Goal: Share content: Share content

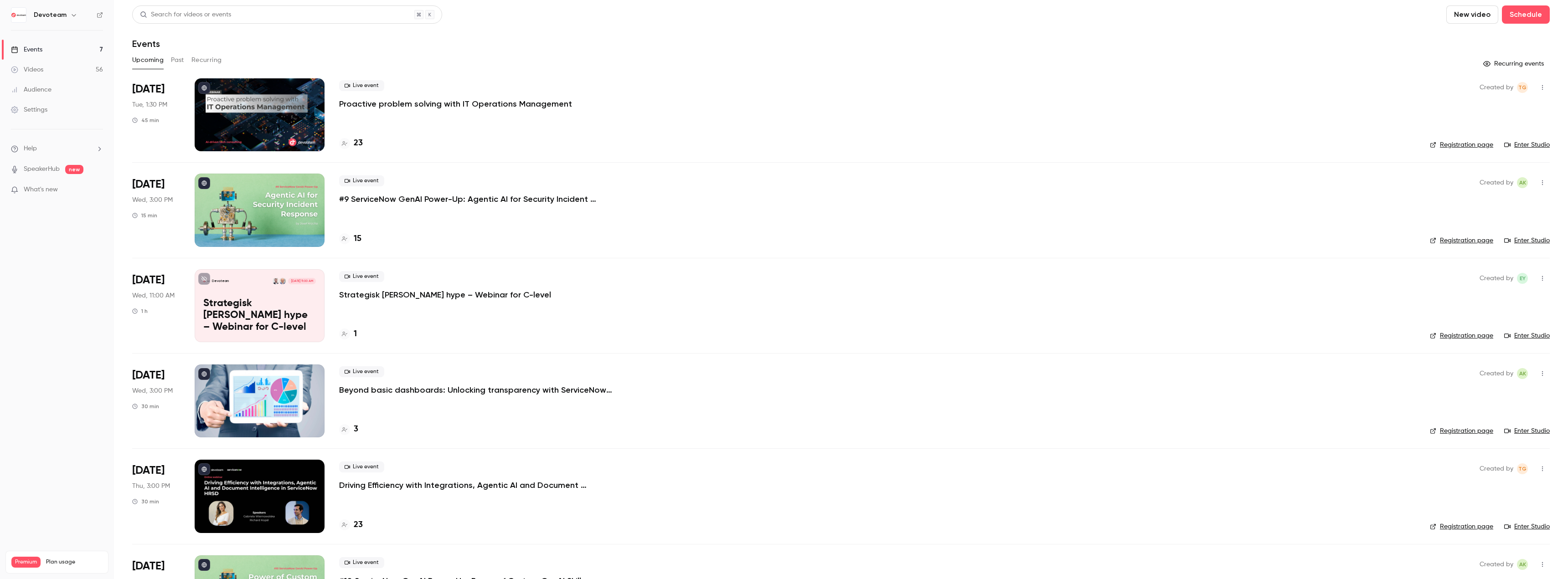
click at [397, 107] on p "Proactive problem solving with IT Operations Management" at bounding box center [455, 104] width 233 height 11
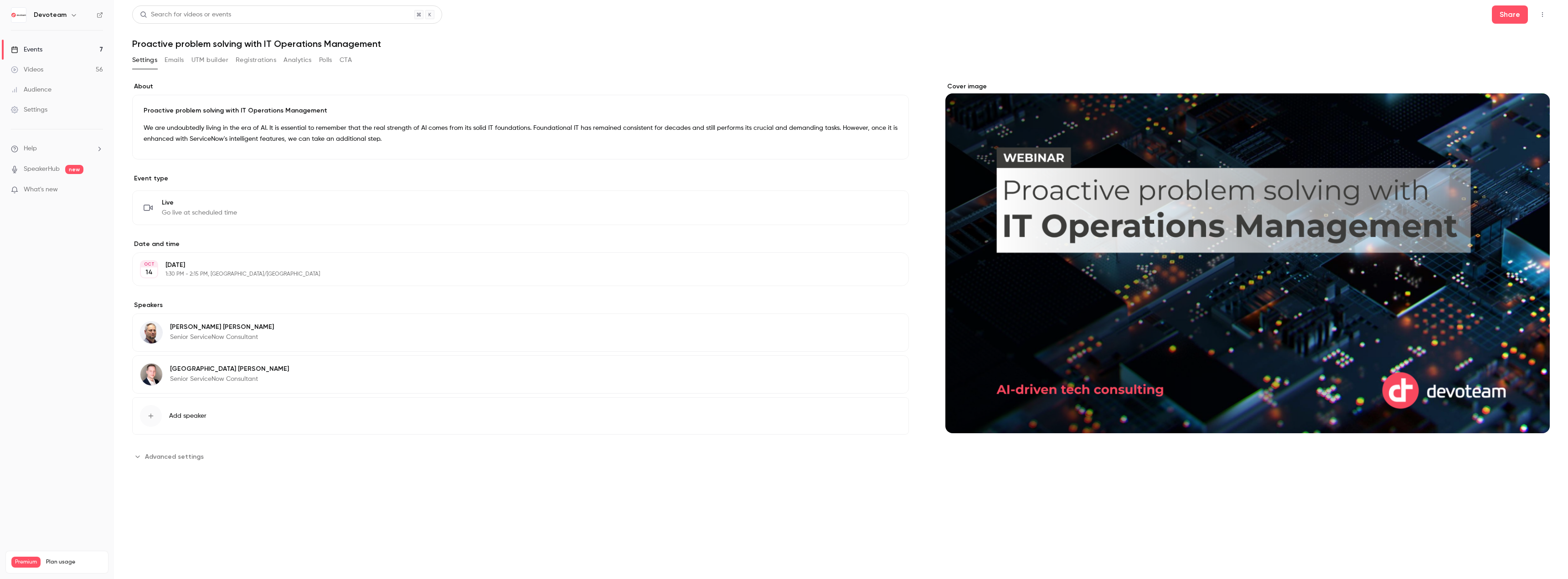
click at [172, 61] on button "Emails" at bounding box center [173, 60] width 19 height 15
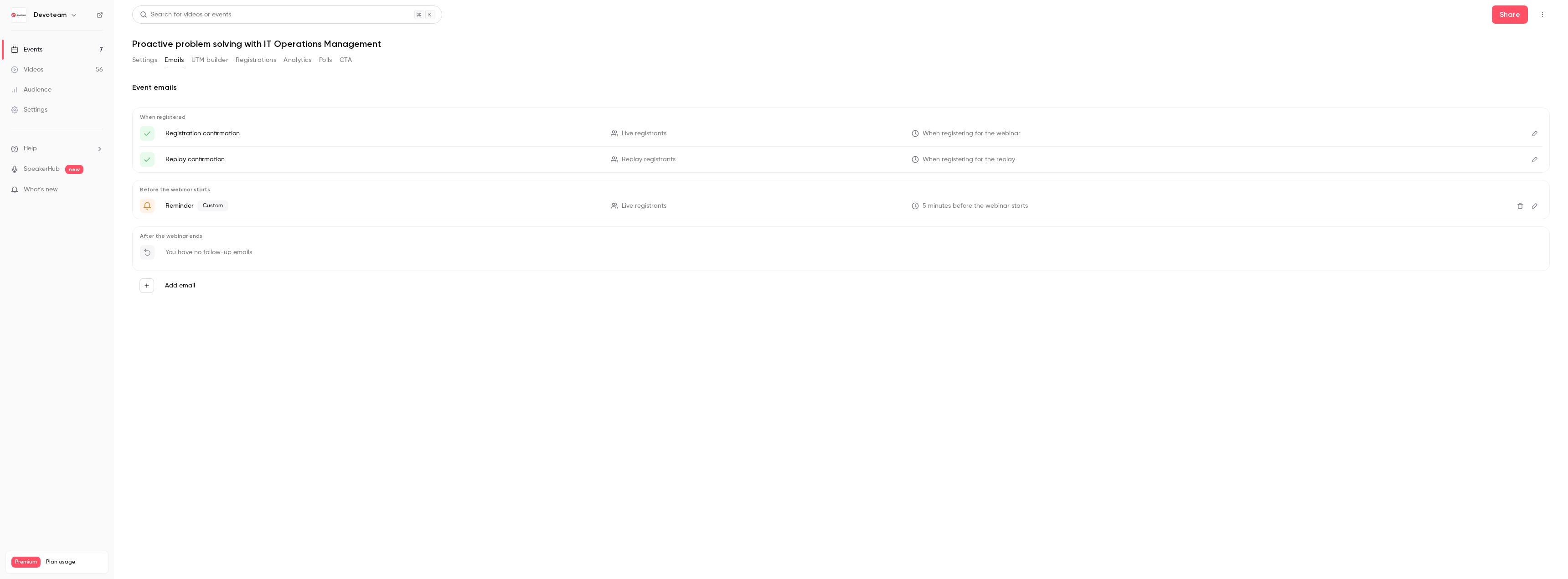
click at [253, 63] on button "Registrations" at bounding box center [256, 60] width 41 height 15
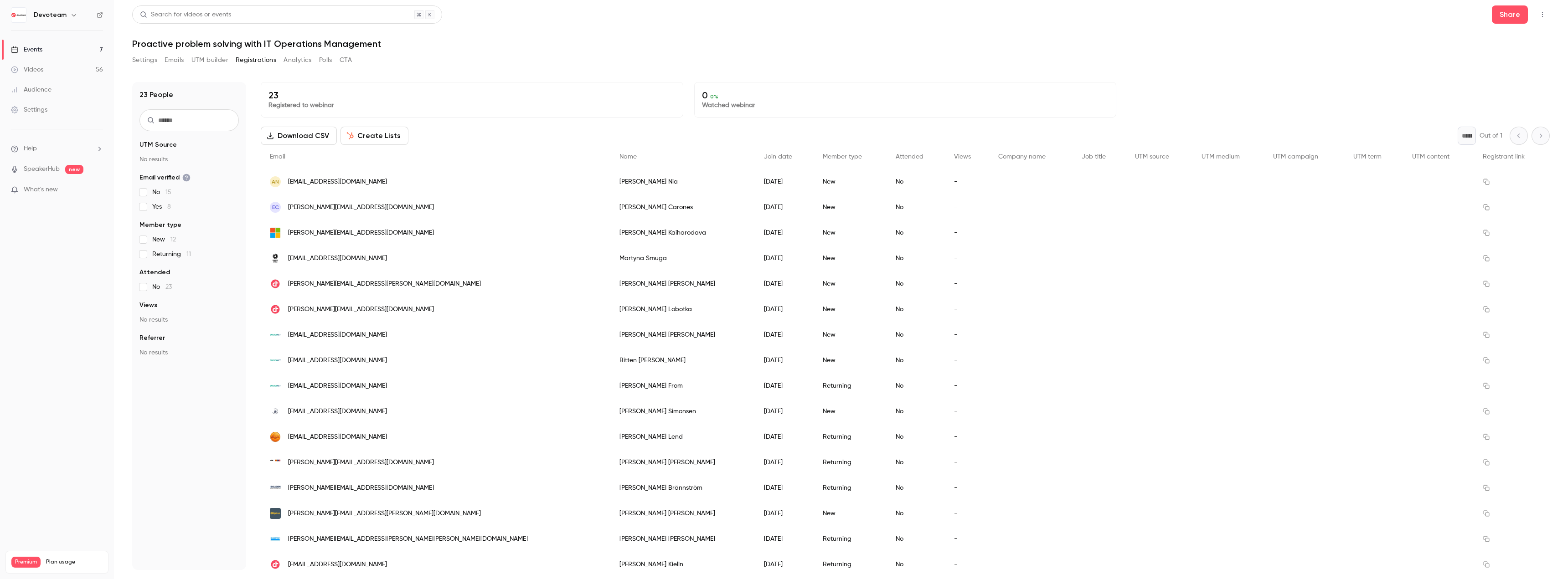
click at [388, 182] on div "AN [EMAIL_ADDRESS][DOMAIN_NAME]" at bounding box center [435, 182] width 349 height 26
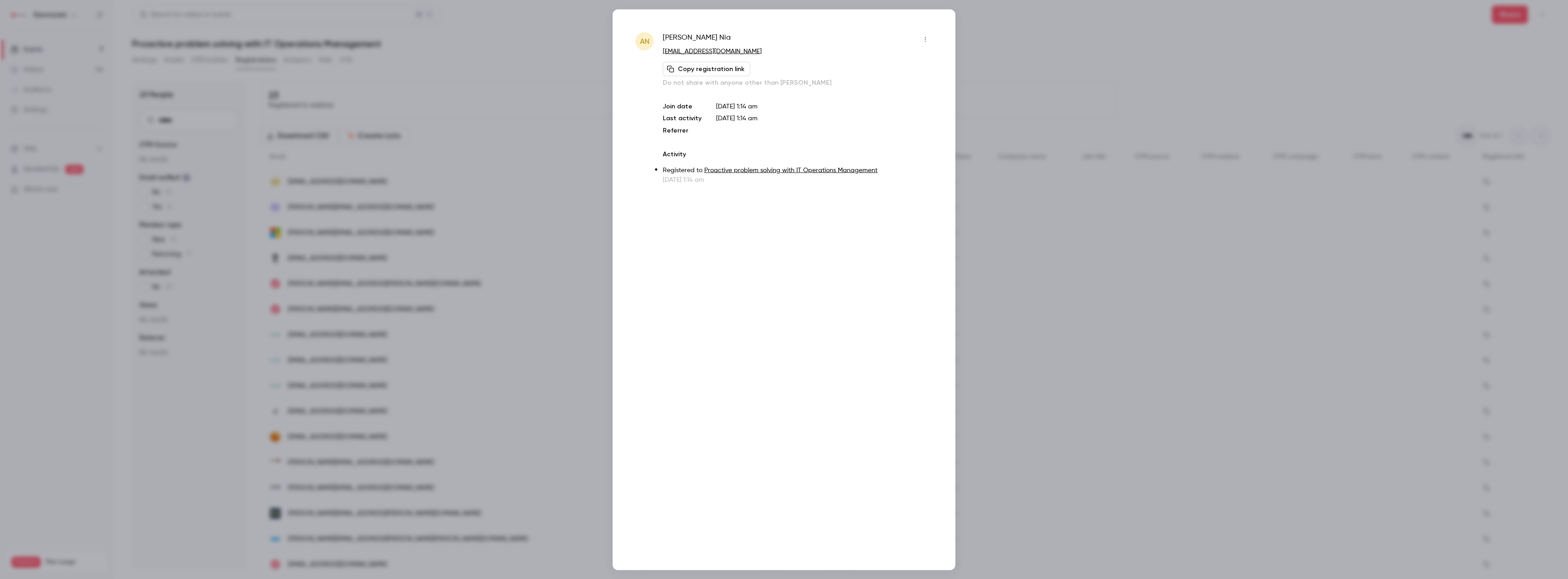
click at [425, 108] on div at bounding box center [784, 290] width 1568 height 579
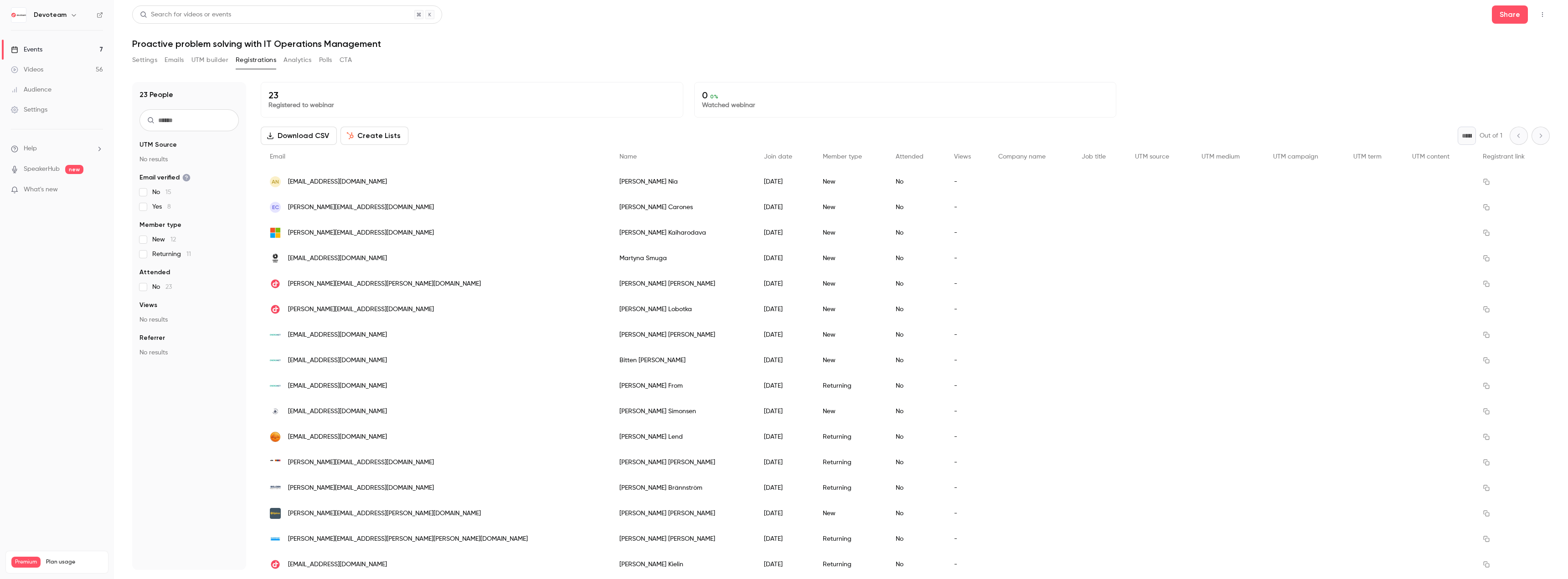
click at [139, 64] on button "Settings" at bounding box center [144, 60] width 25 height 15
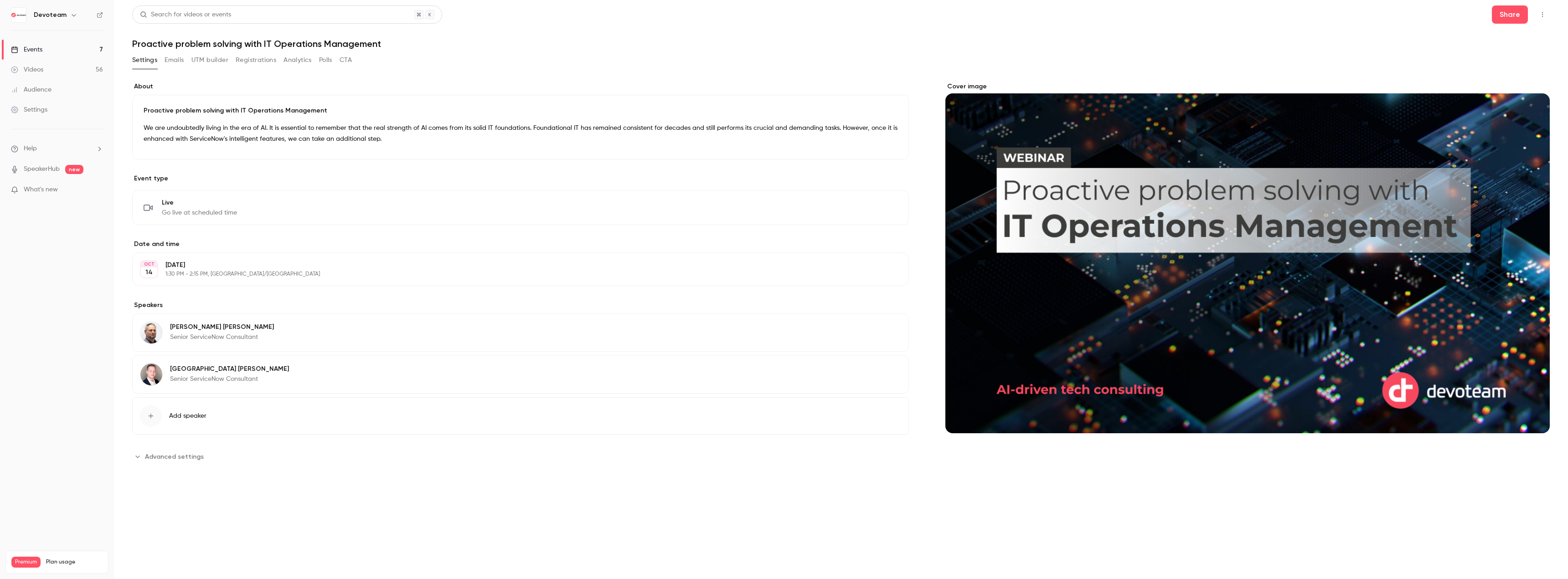
click at [55, 54] on link "Events 7" at bounding box center [57, 49] width 114 height 20
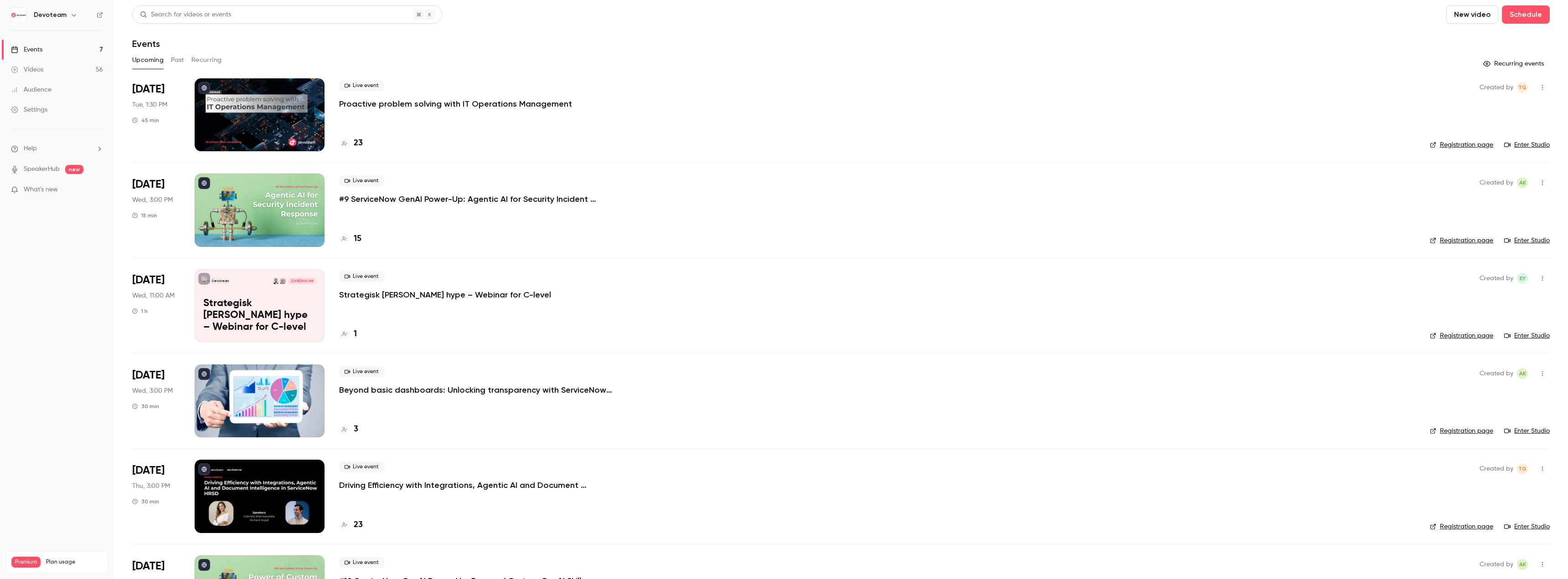
click at [375, 104] on p "Proactive problem solving with IT Operations Management" at bounding box center [455, 104] width 233 height 11
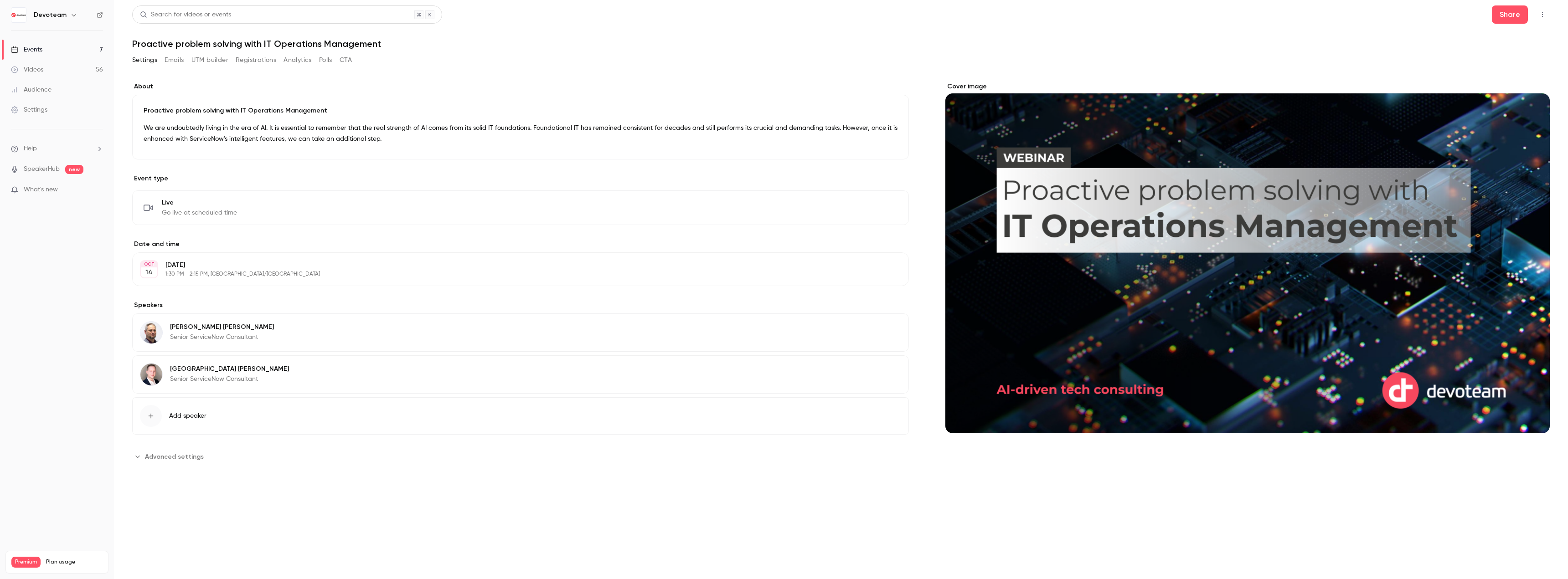
click at [255, 63] on button "Registrations" at bounding box center [256, 60] width 41 height 15
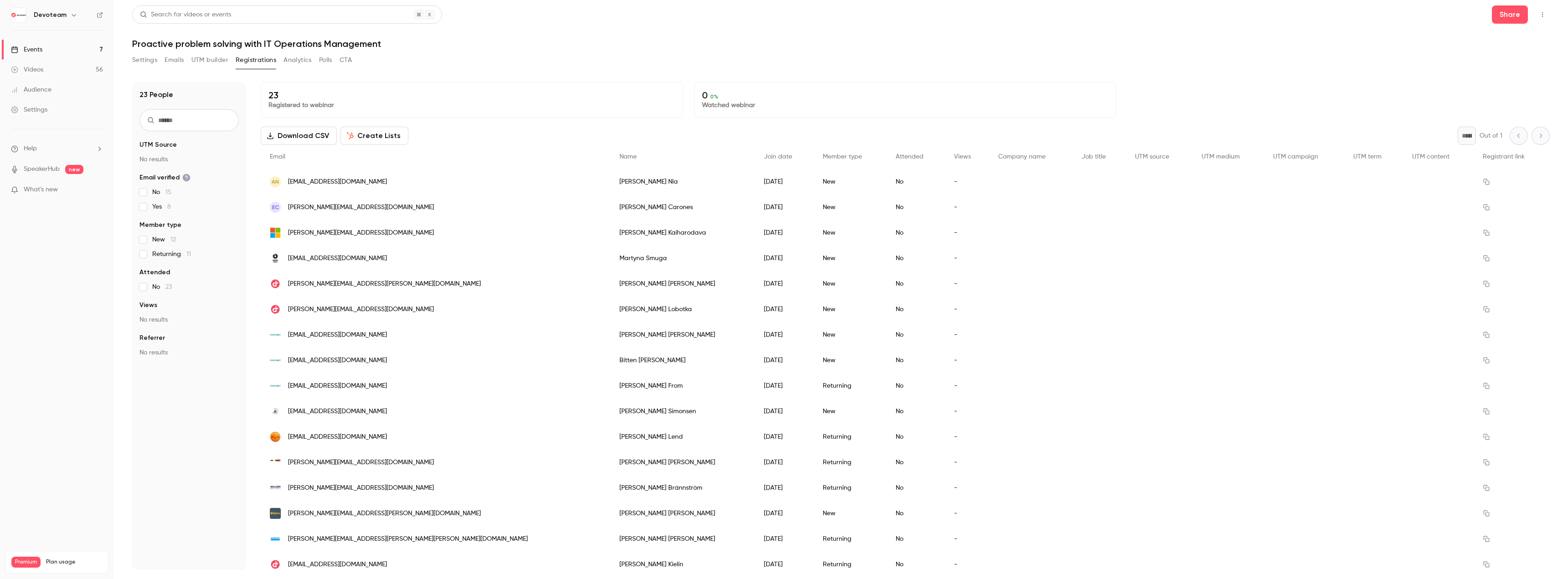
click at [152, 56] on button "Settings" at bounding box center [144, 60] width 25 height 15
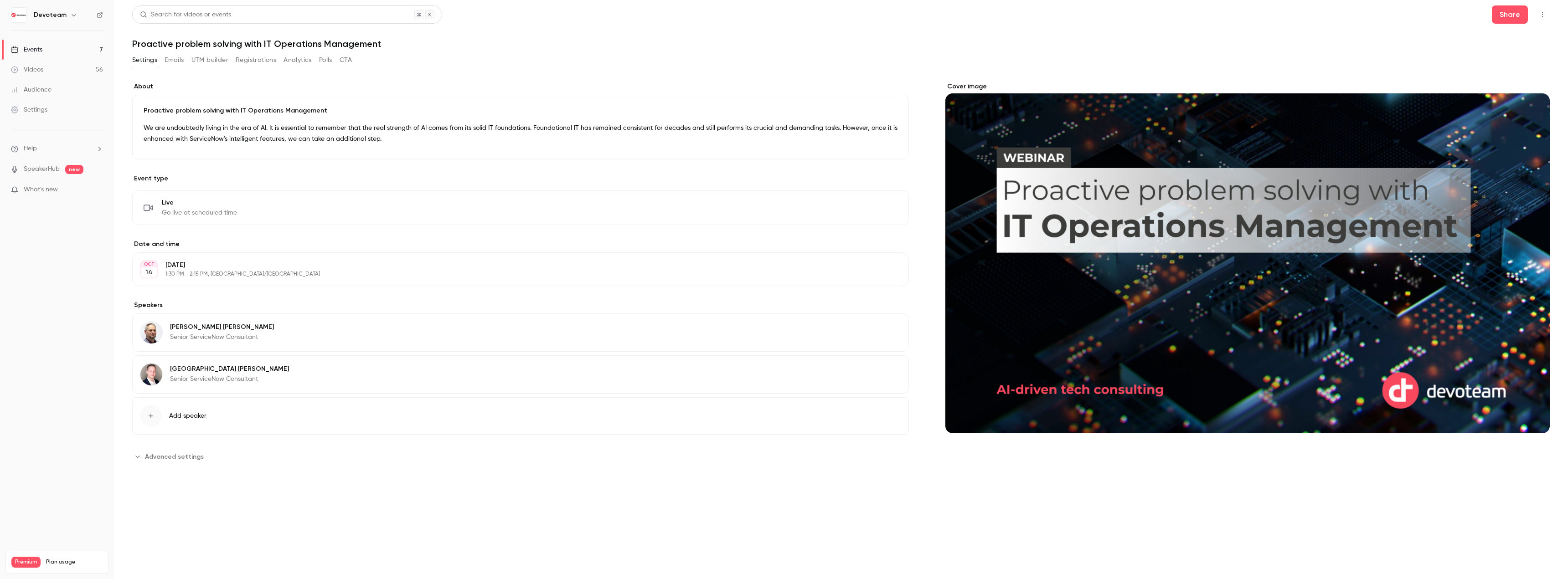
click at [68, 46] on link "Events 7" at bounding box center [57, 49] width 114 height 20
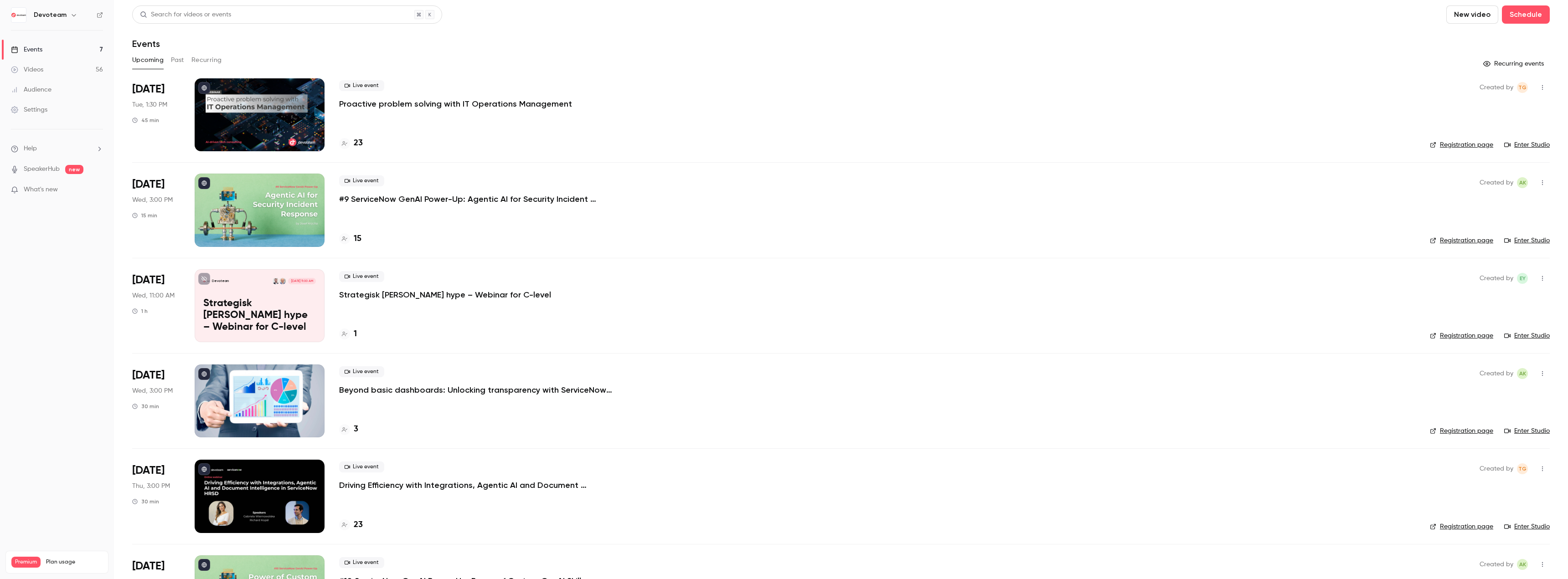
click at [1458, 146] on link "Registration page" at bounding box center [1461, 145] width 63 height 9
click at [359, 142] on h4 "23" at bounding box center [358, 143] width 9 height 12
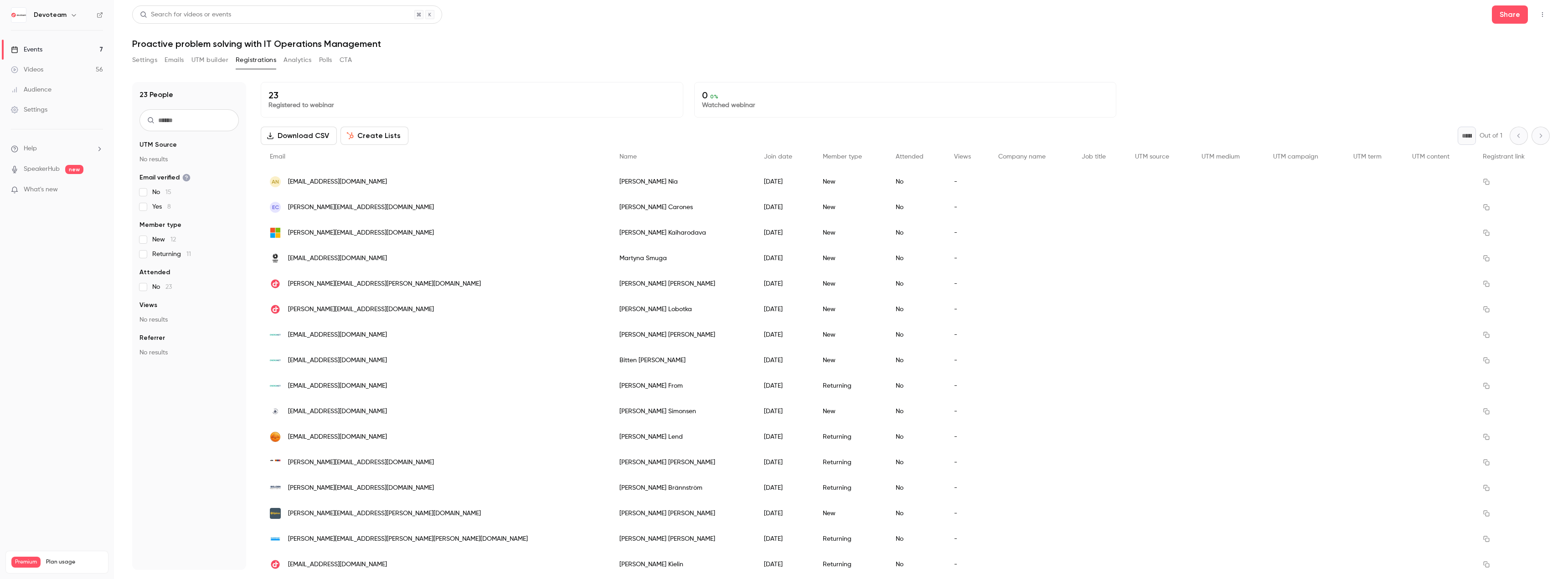
click at [67, 50] on link "Events 7" at bounding box center [57, 49] width 114 height 20
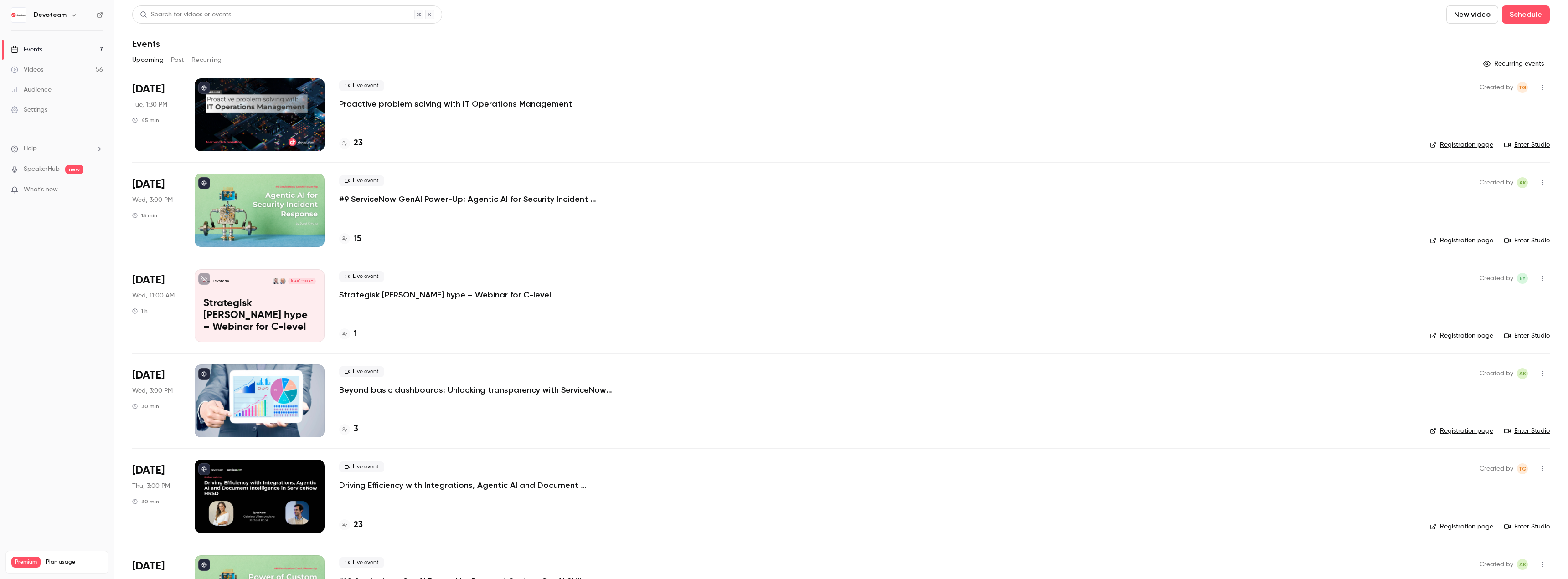
click at [1539, 88] on icon "button" at bounding box center [1542, 88] width 7 height 6
click at [1493, 128] on li "Invite to Studio" at bounding box center [1493, 134] width 99 height 24
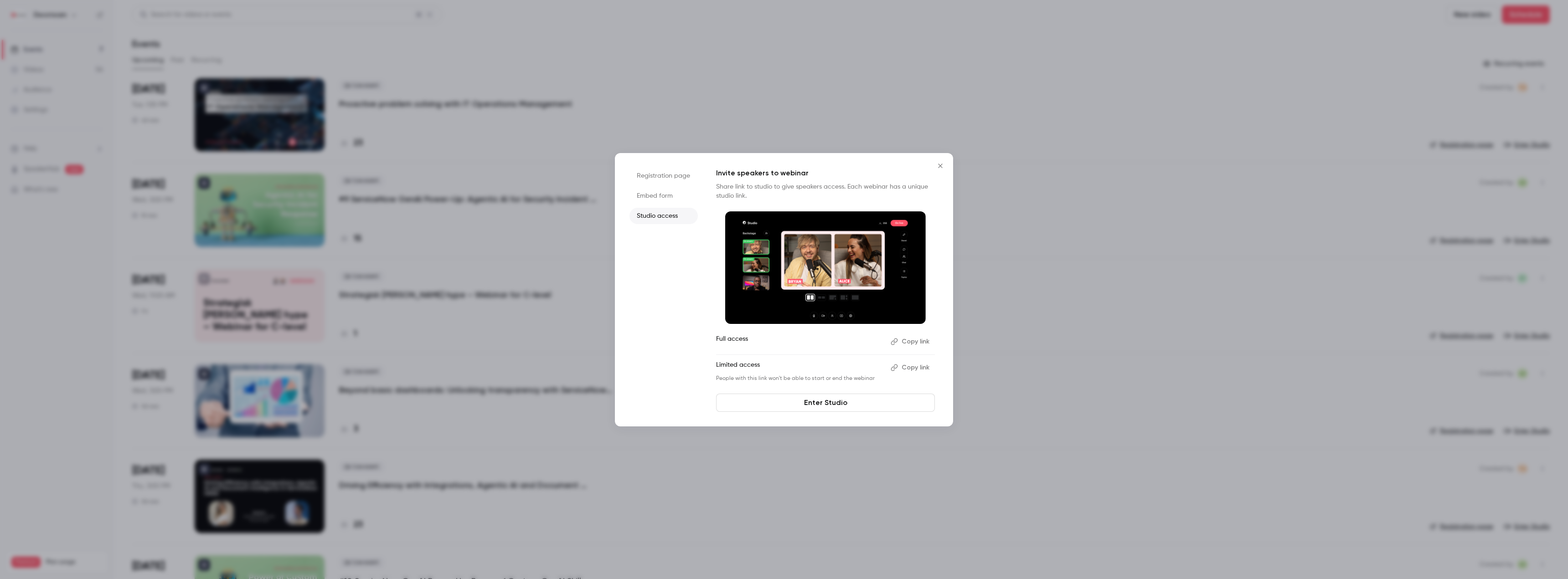
click at [905, 344] on button "Copy link" at bounding box center [911, 342] width 48 height 15
click at [917, 368] on button "Copy link" at bounding box center [911, 367] width 48 height 15
click at [937, 162] on icon "Close" at bounding box center [940, 166] width 11 height 7
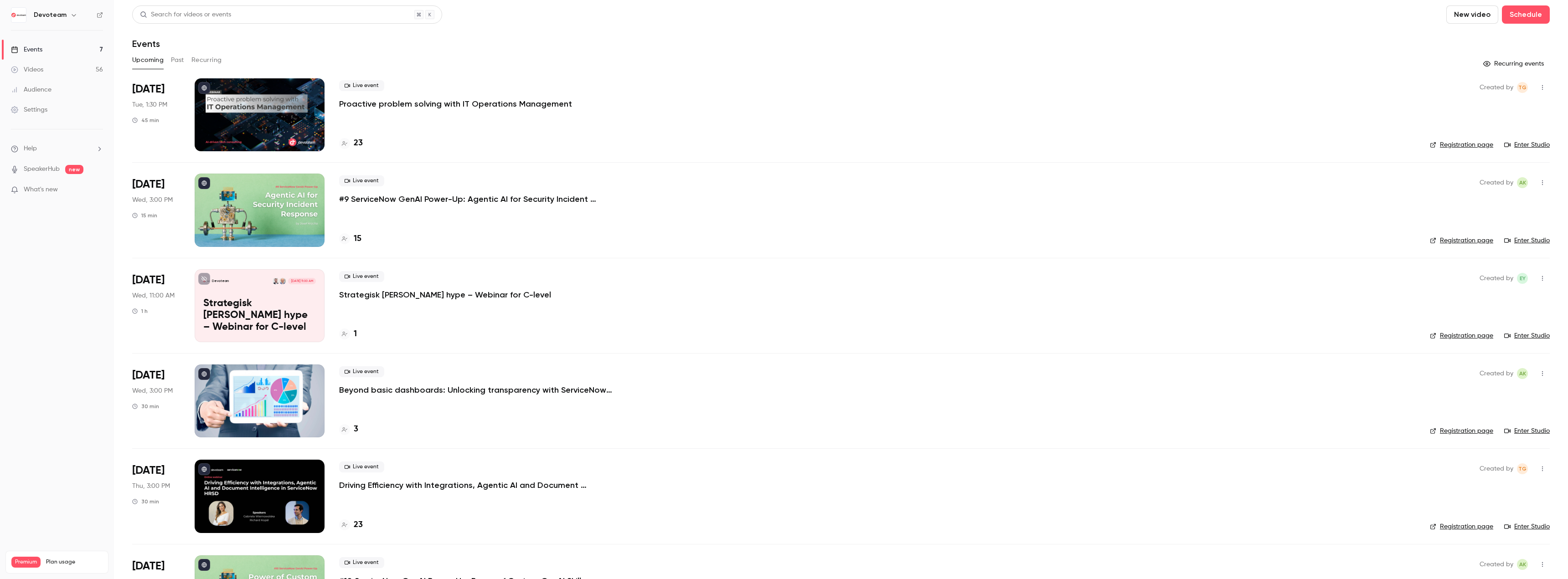
click at [1538, 84] on button "button" at bounding box center [1542, 88] width 15 height 15
click at [1499, 133] on div "Invite to Studio" at bounding box center [1500, 134] width 69 height 9
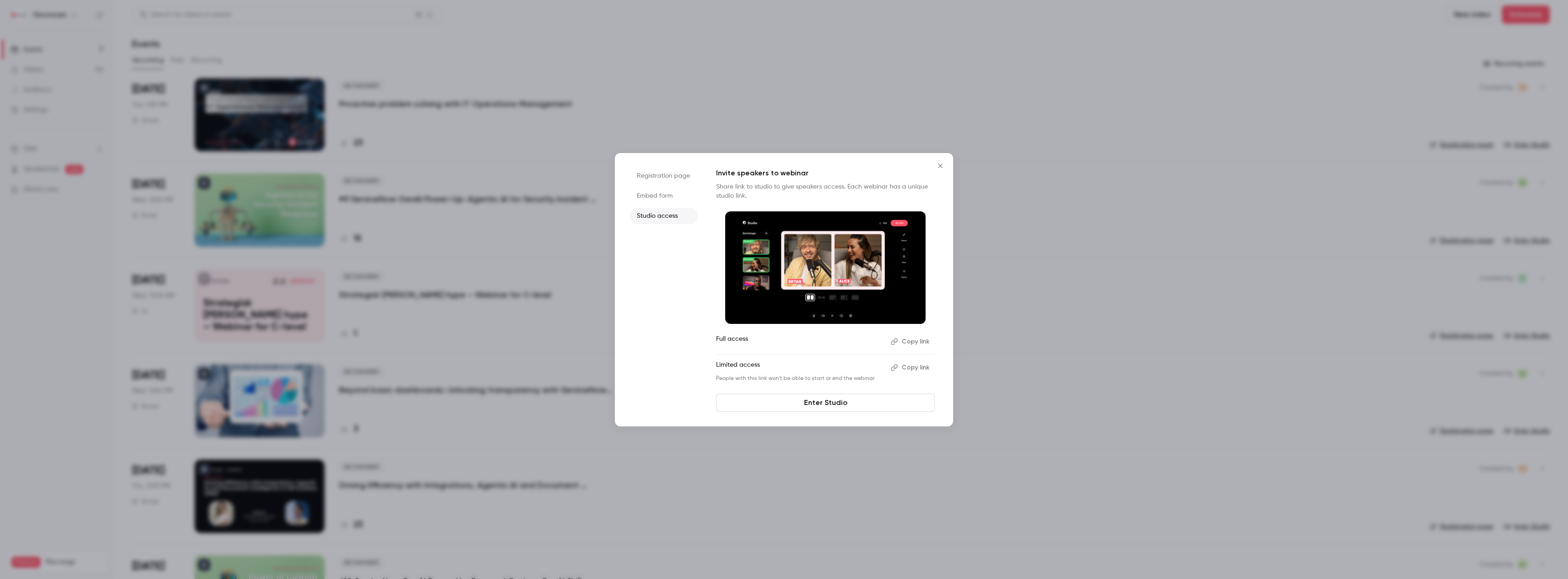
click at [912, 368] on button "Copy link" at bounding box center [911, 367] width 48 height 15
click at [943, 166] on icon "Close" at bounding box center [940, 166] width 11 height 7
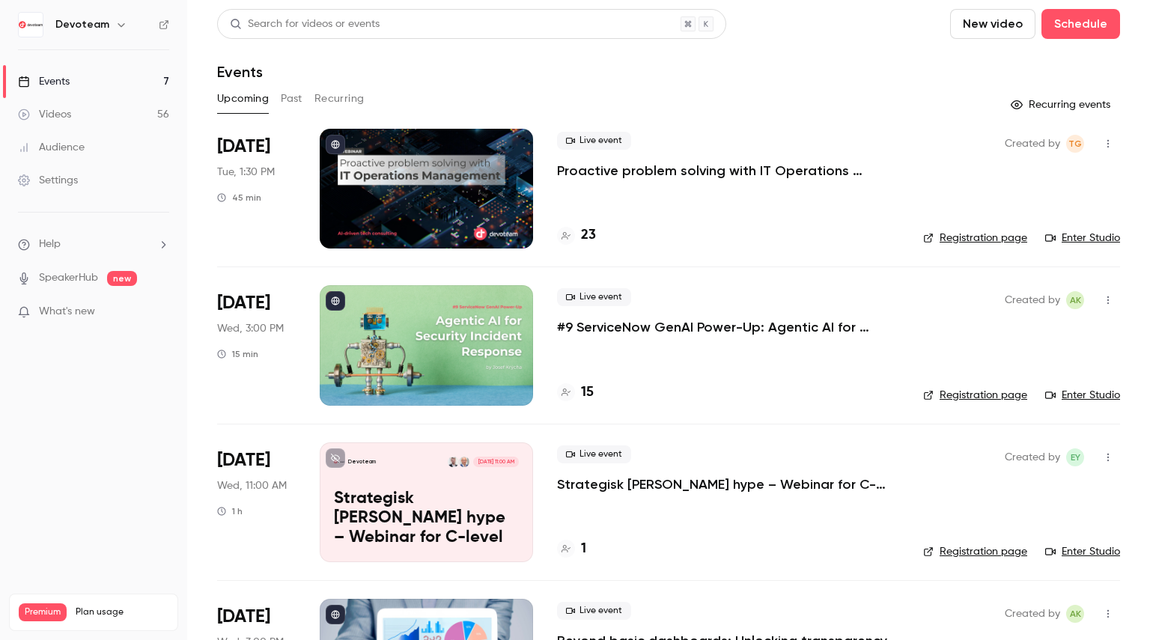
click at [1077, 239] on link "Enter Studio" at bounding box center [1082, 238] width 75 height 15
click at [590, 232] on h4 "23" at bounding box center [588, 235] width 15 height 20
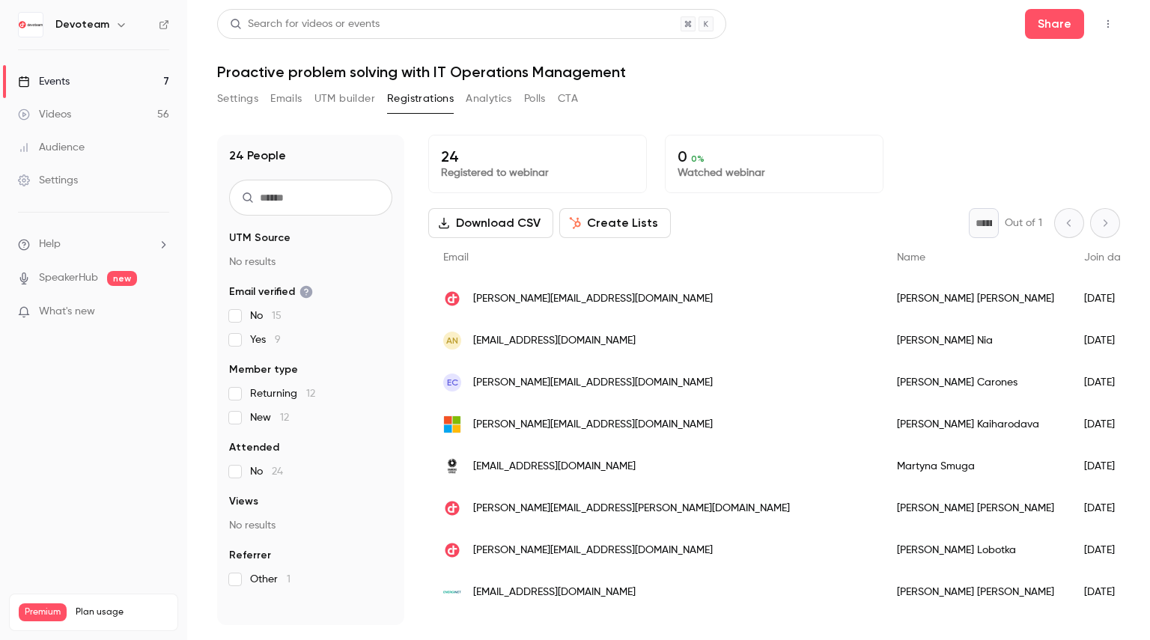
click at [94, 79] on link "Events 7" at bounding box center [93, 81] width 187 height 33
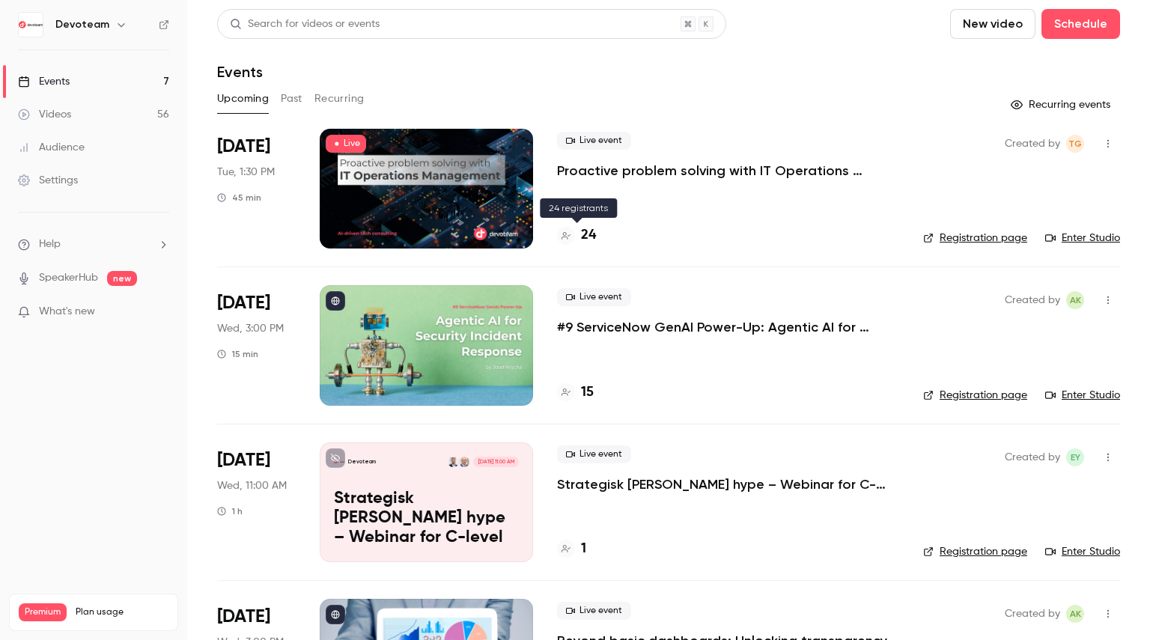
click at [586, 231] on h4 "24" at bounding box center [588, 235] width 15 height 20
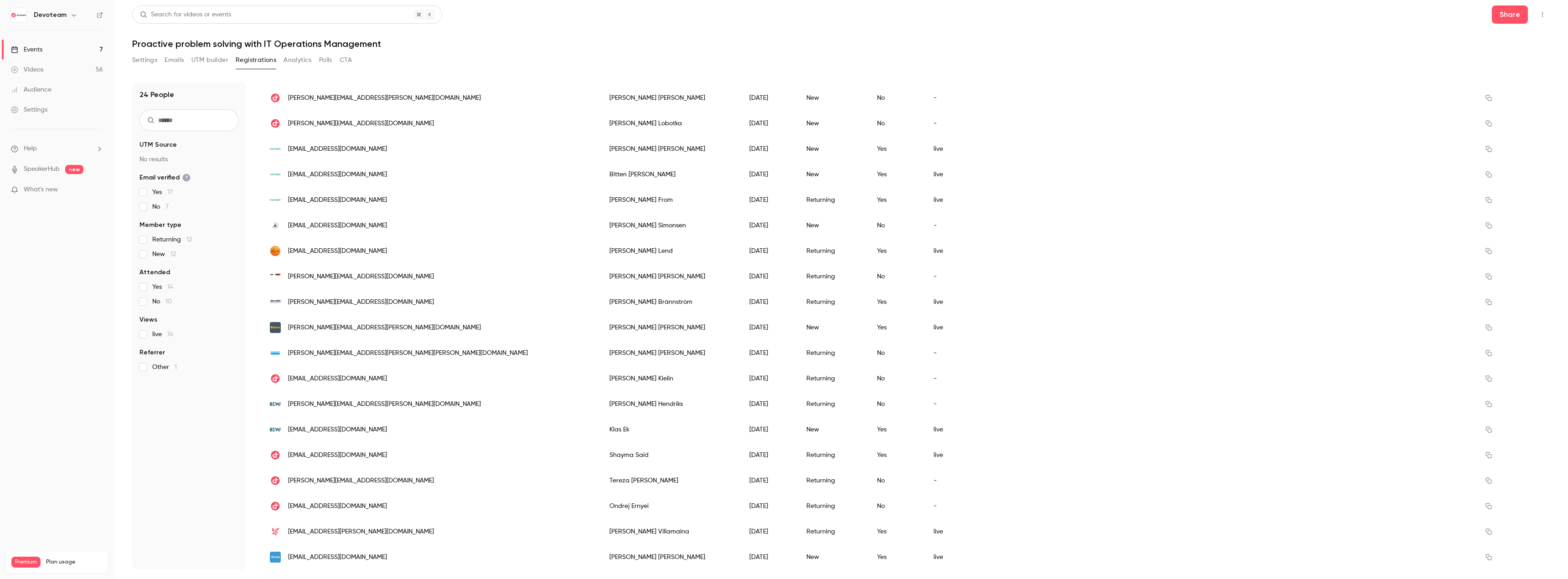
scroll to position [211, 0]
click at [37, 66] on div "Videos" at bounding box center [27, 69] width 32 height 9
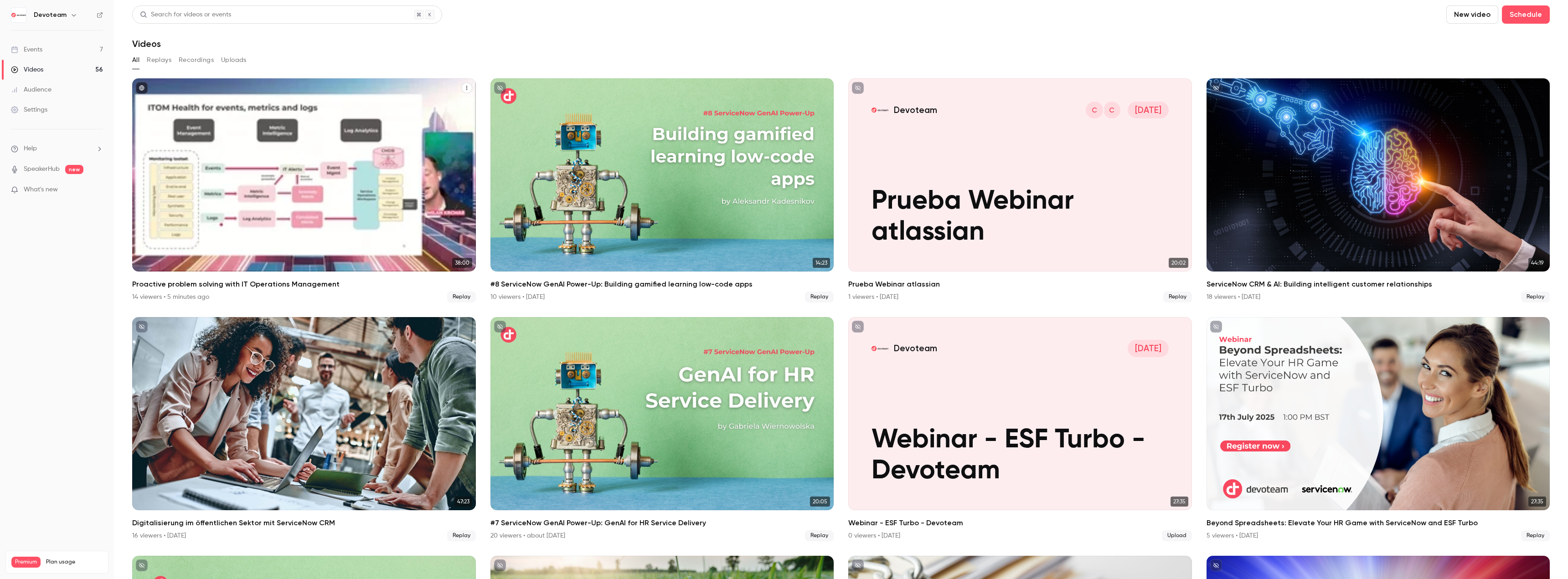
click at [138, 86] on button "published" at bounding box center [141, 88] width 12 height 12
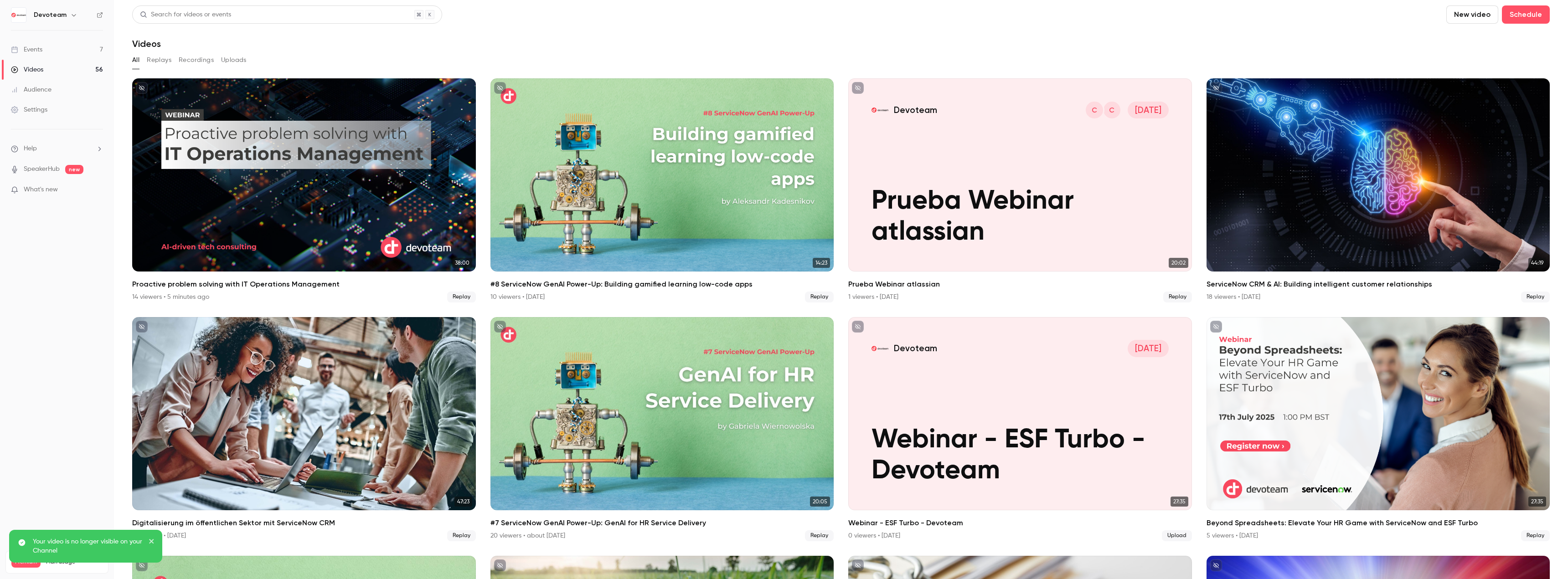
click at [66, 46] on link "Events 7" at bounding box center [57, 49] width 114 height 20
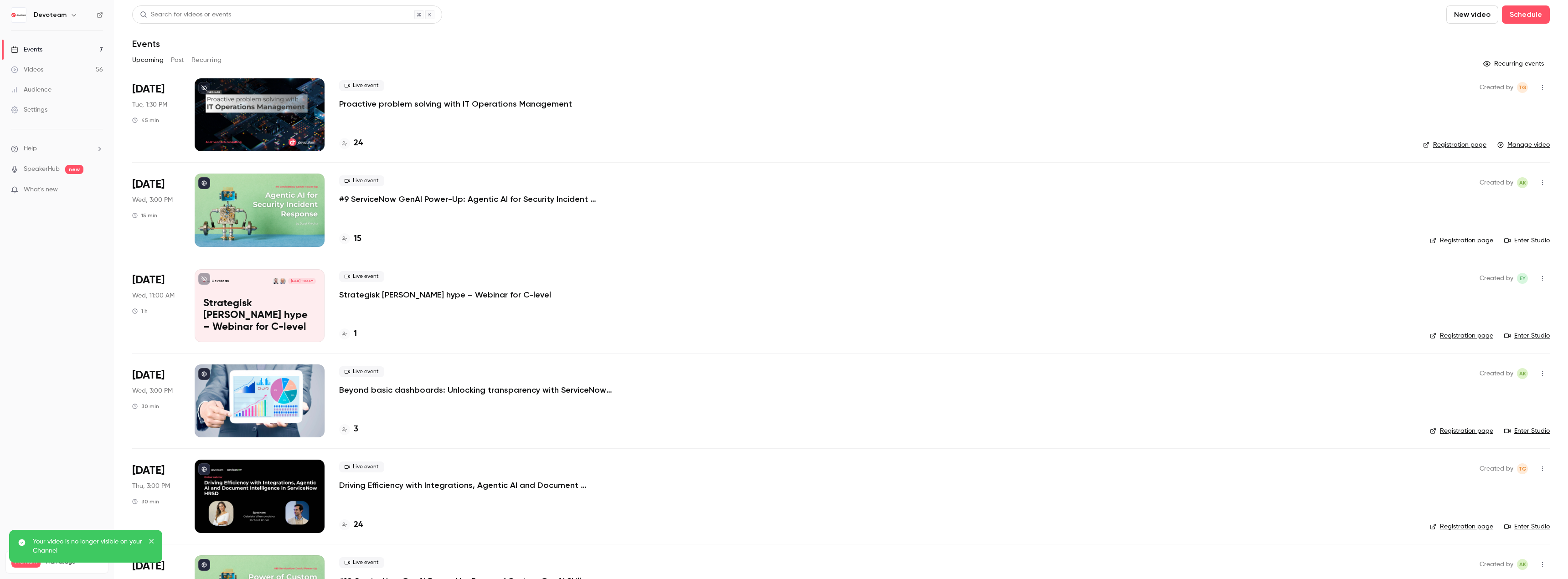
click at [54, 73] on link "Videos 56" at bounding box center [57, 69] width 114 height 20
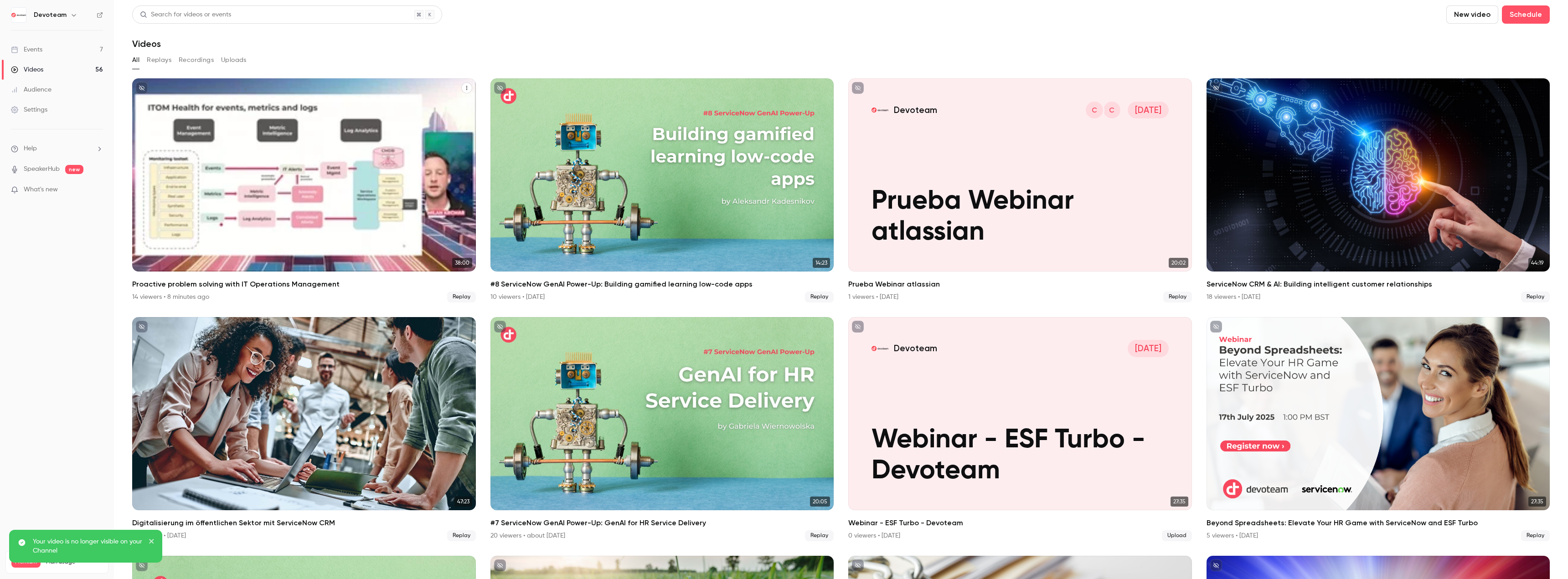
click at [464, 90] on icon "Proactive problem solving with IT Operations Management" at bounding box center [466, 88] width 5 height 5
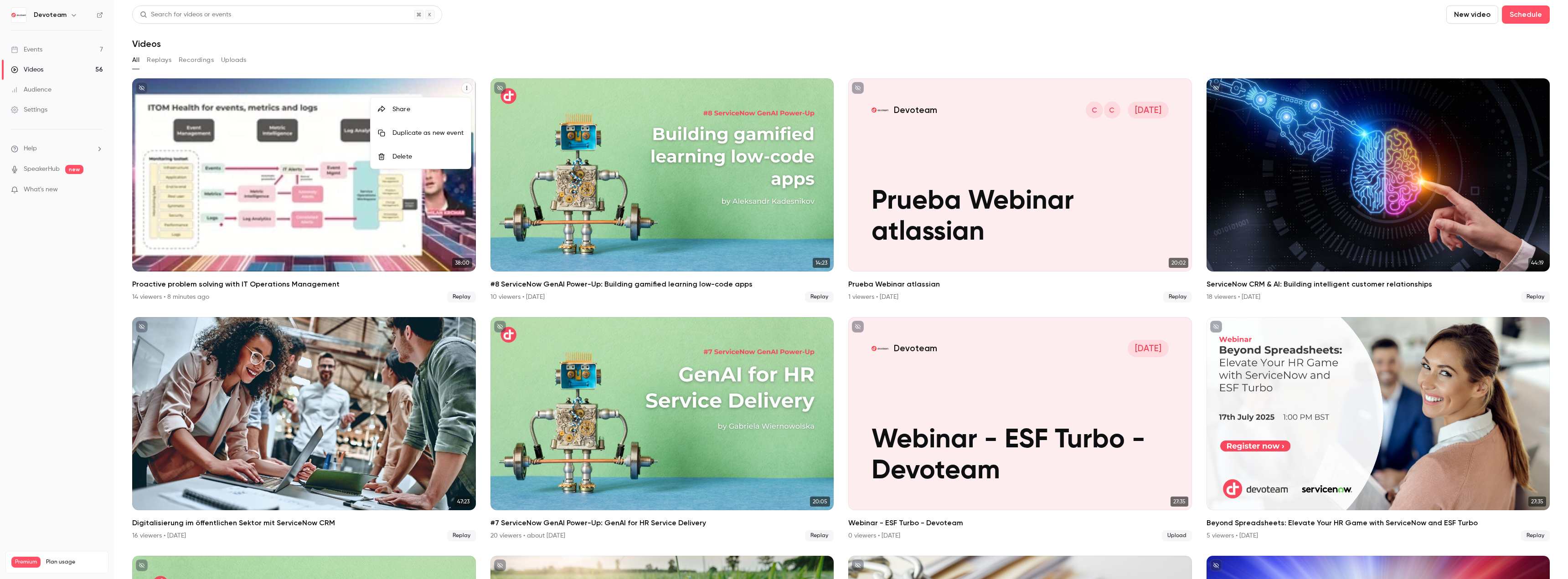
click at [320, 137] on div at bounding box center [784, 290] width 1568 height 579
click at [316, 133] on div "Proactive problem solving with IT Operations Management" at bounding box center [304, 175] width 344 height 193
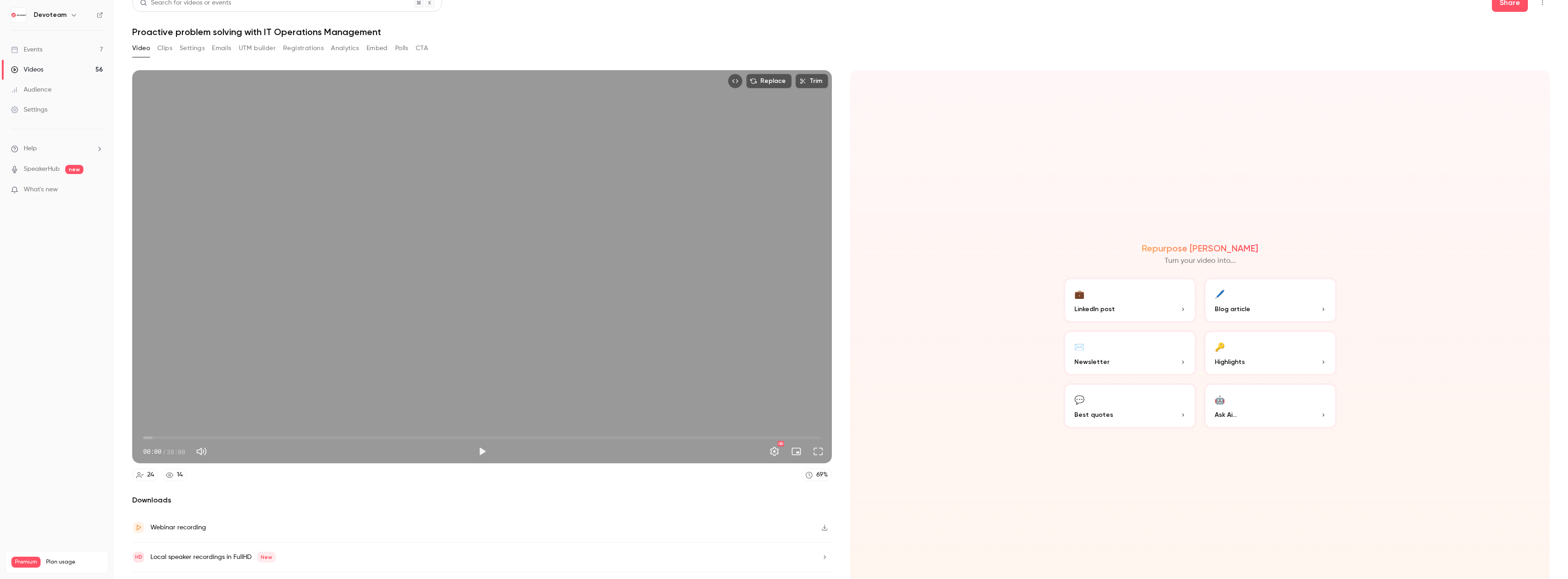
scroll to position [32, 0]
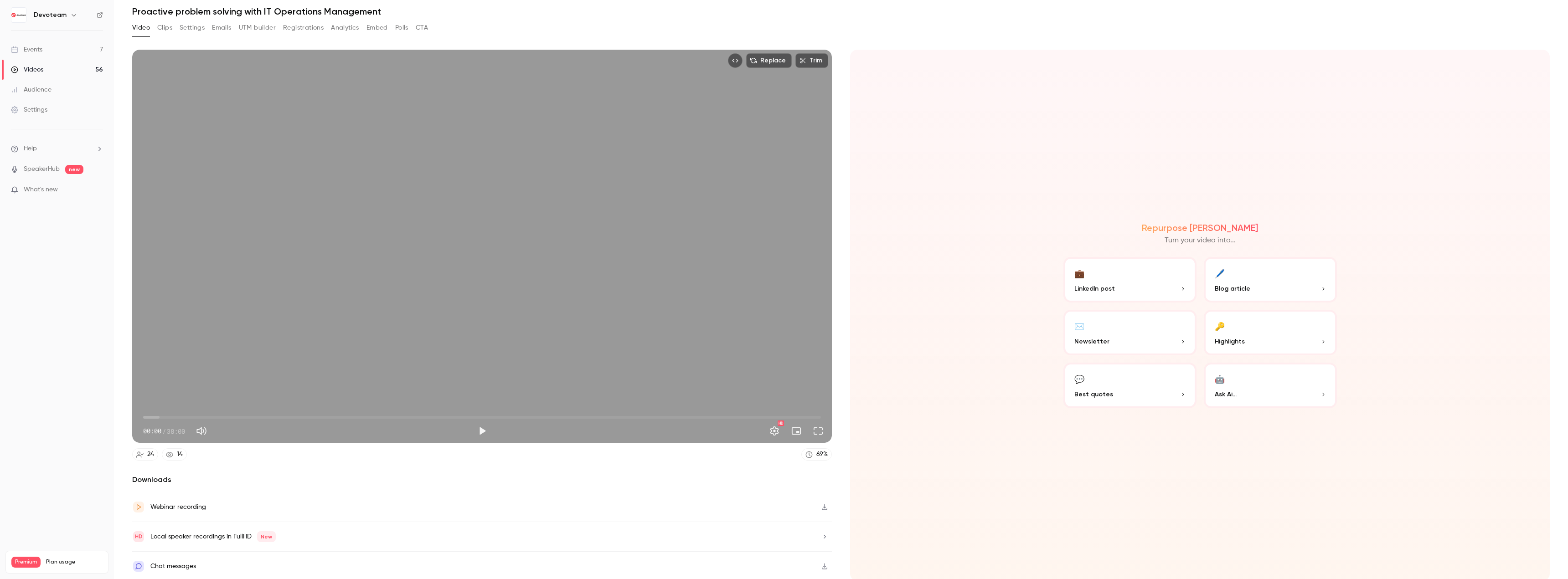
click at [186, 564] on div "Chat messages" at bounding box center [173, 566] width 46 height 11
click at [1242, 273] on button "🖊️ Blog article" at bounding box center [1270, 279] width 133 height 46
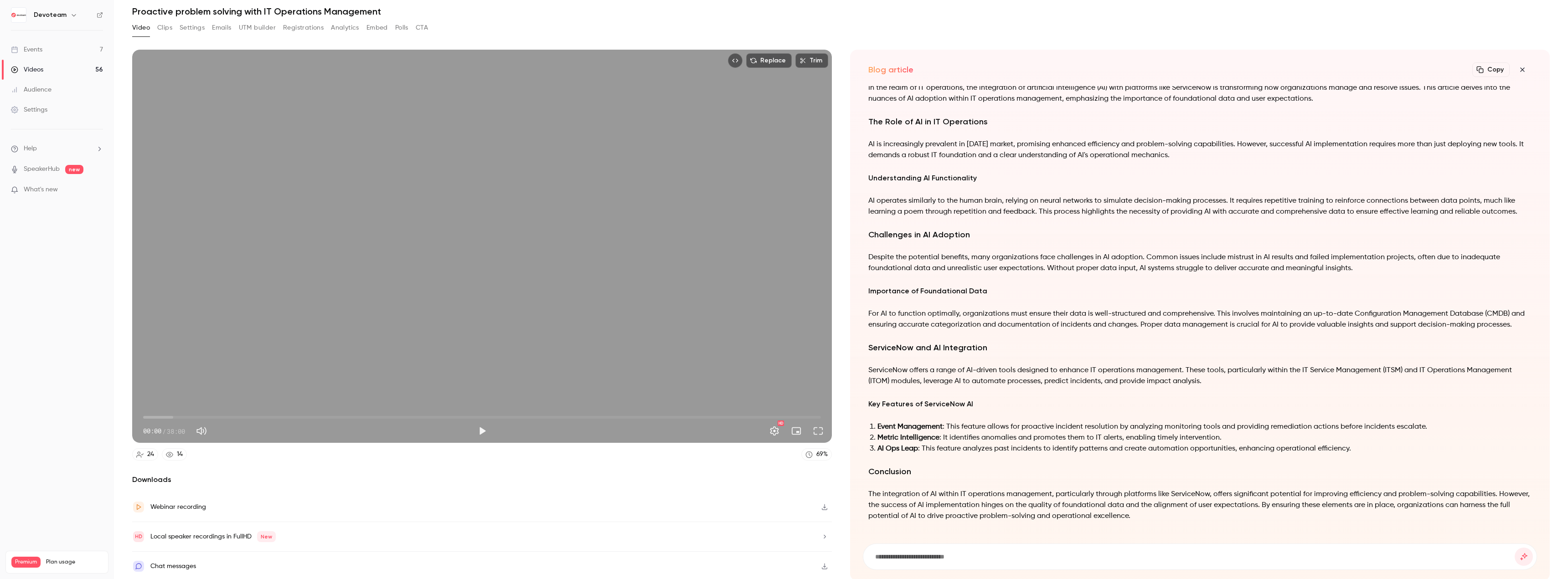
click at [57, 54] on link "Events 7" at bounding box center [57, 49] width 114 height 20
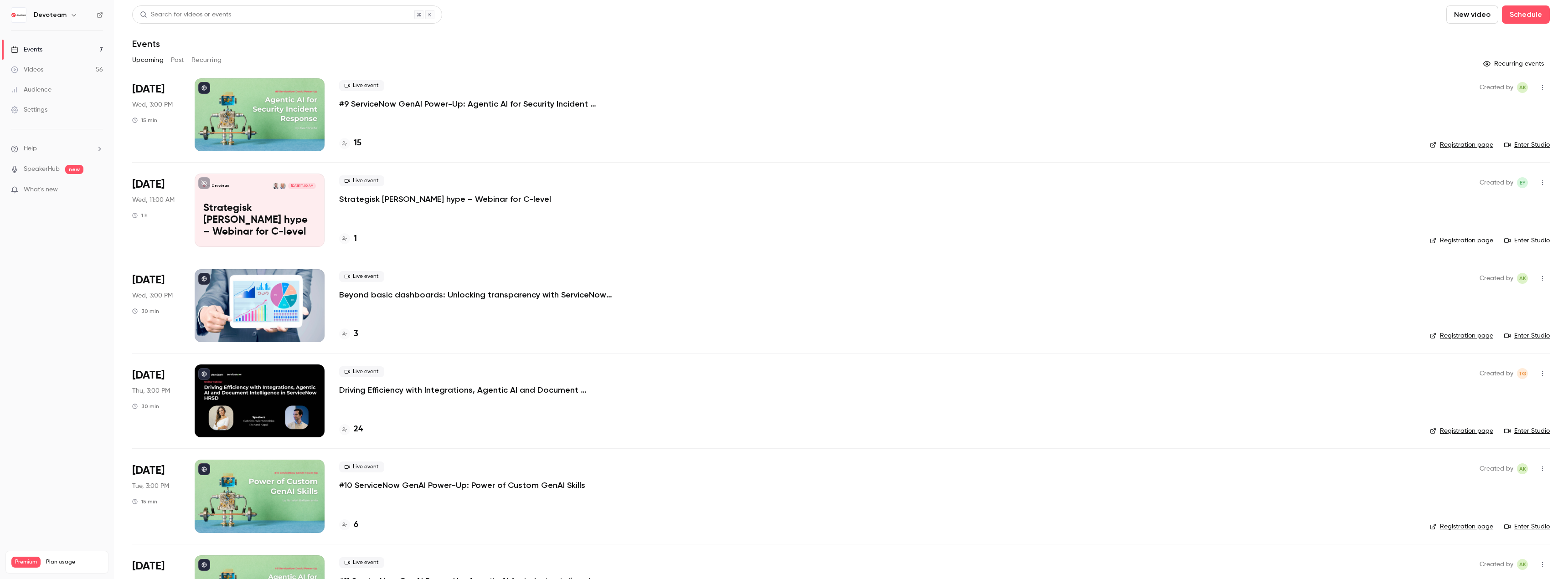
click at [33, 70] on div "Videos" at bounding box center [27, 69] width 32 height 9
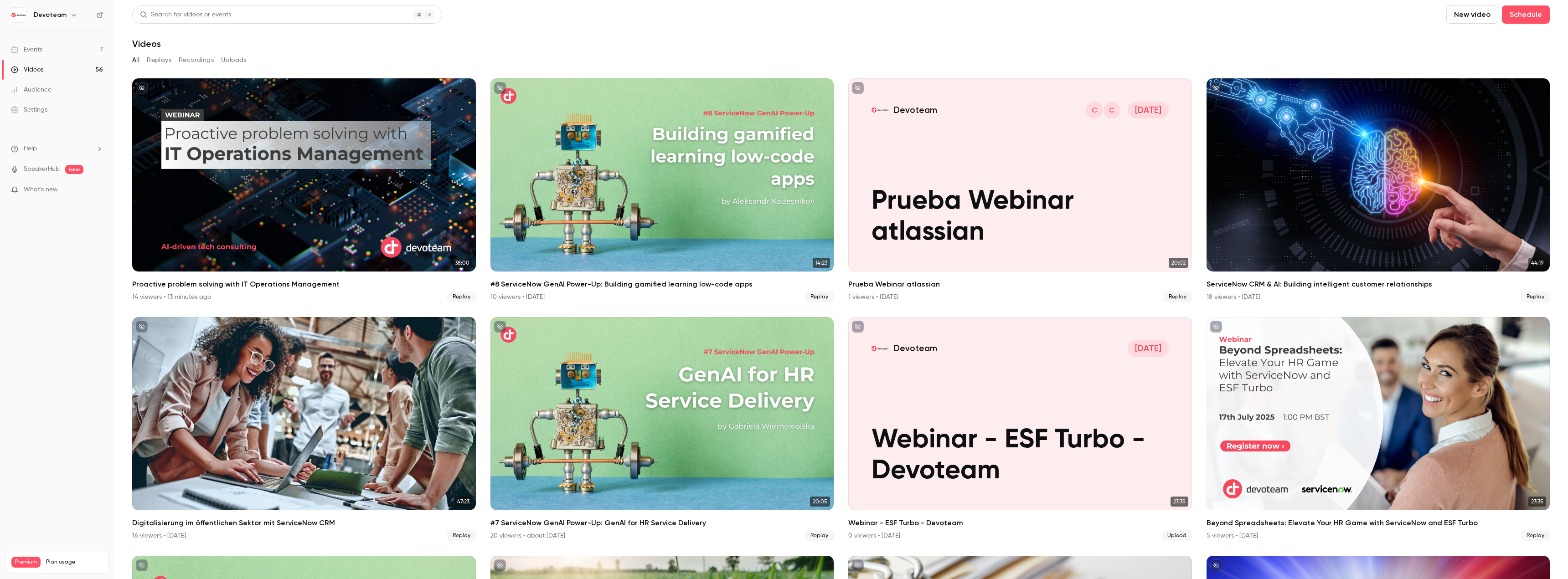
click at [38, 52] on div "Events" at bounding box center [27, 49] width 32 height 9
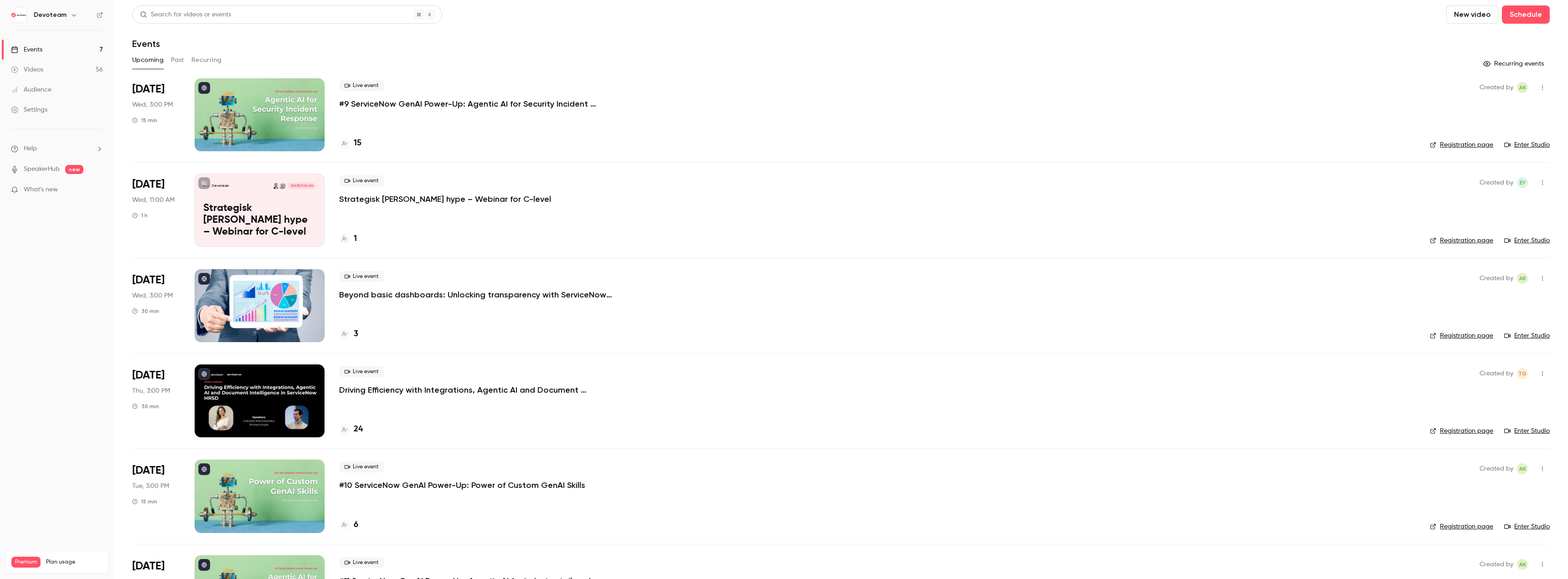
click at [175, 59] on button "Past" at bounding box center [178, 60] width 13 height 15
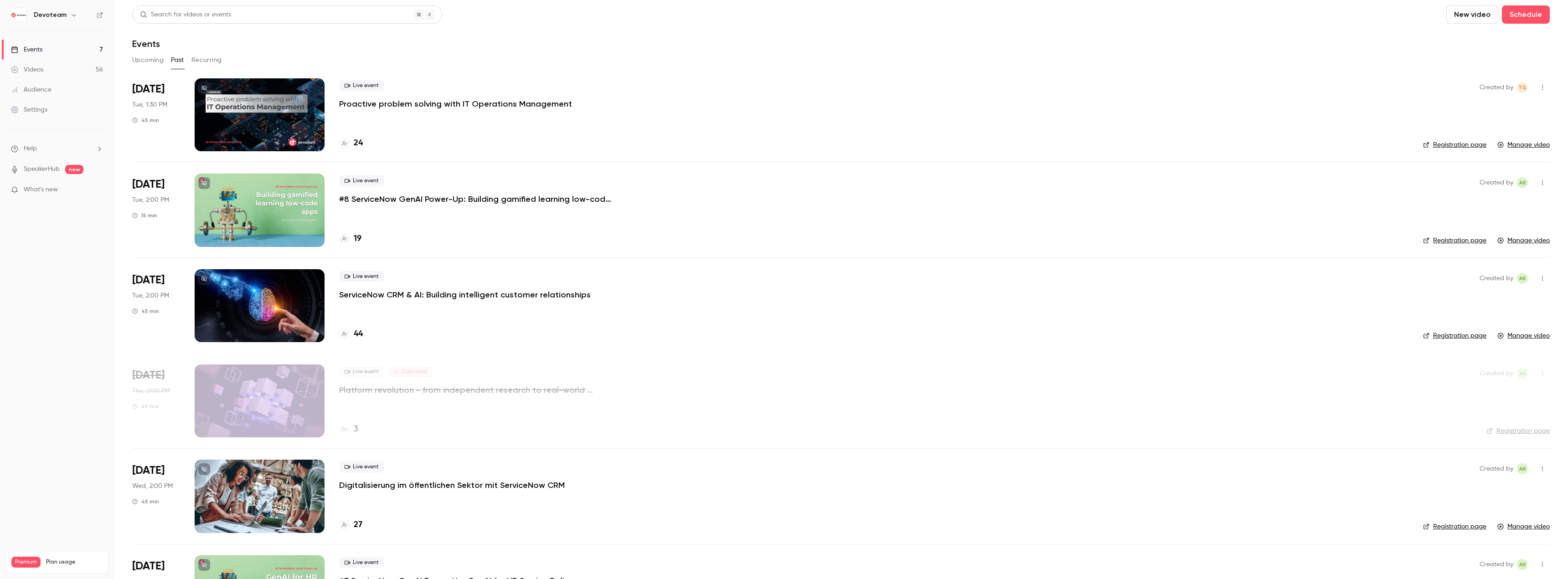
click at [60, 50] on link "Events 7" at bounding box center [57, 49] width 114 height 20
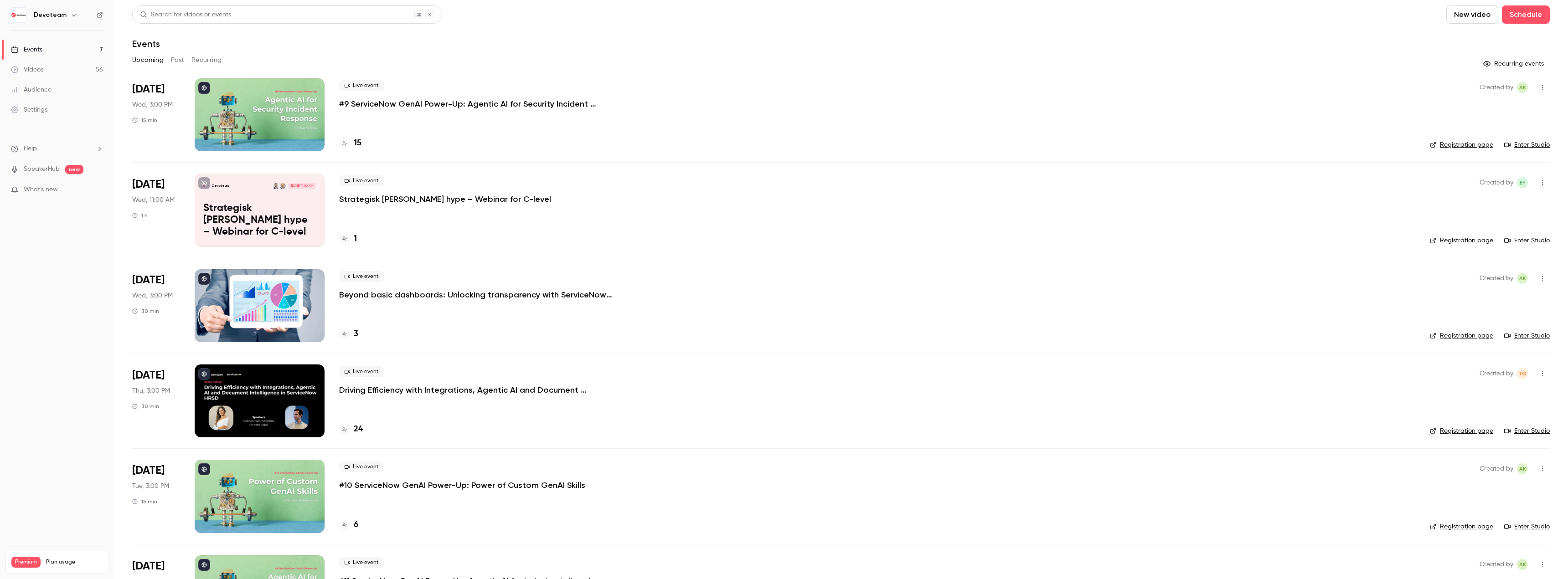
click at [37, 64] on link "Videos 56" at bounding box center [57, 69] width 114 height 20
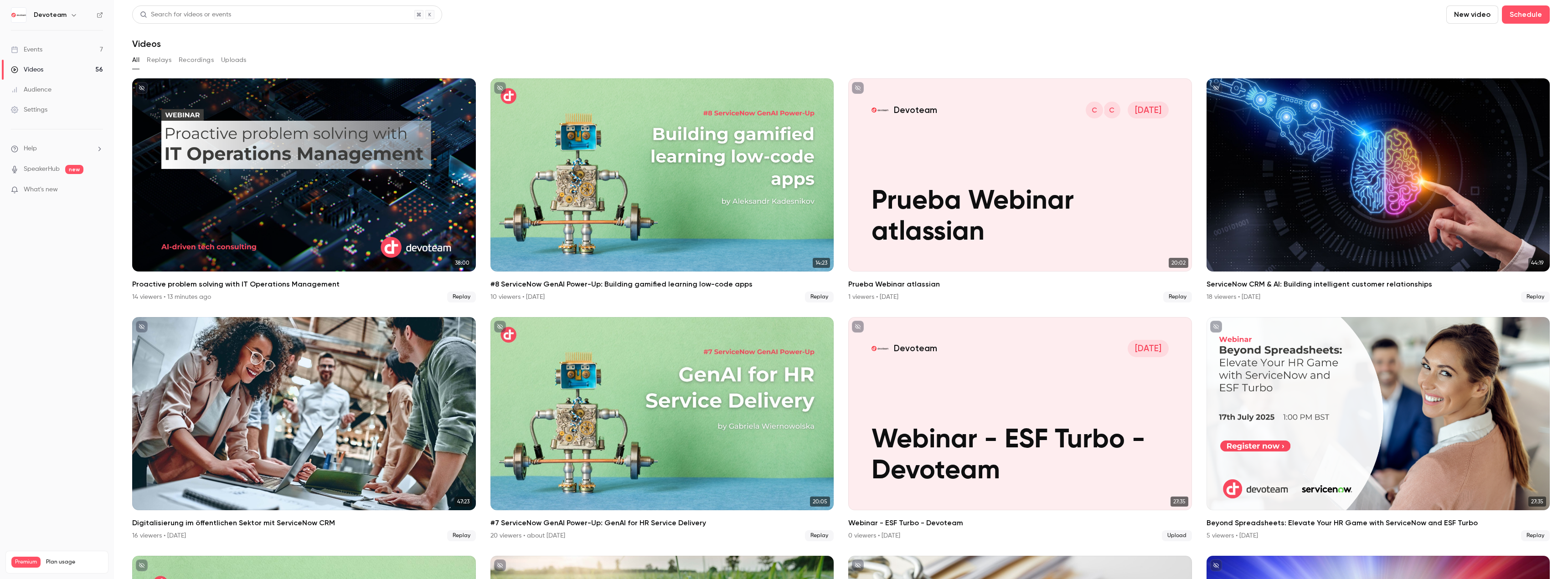
click at [69, 46] on link "Events 7" at bounding box center [57, 49] width 114 height 20
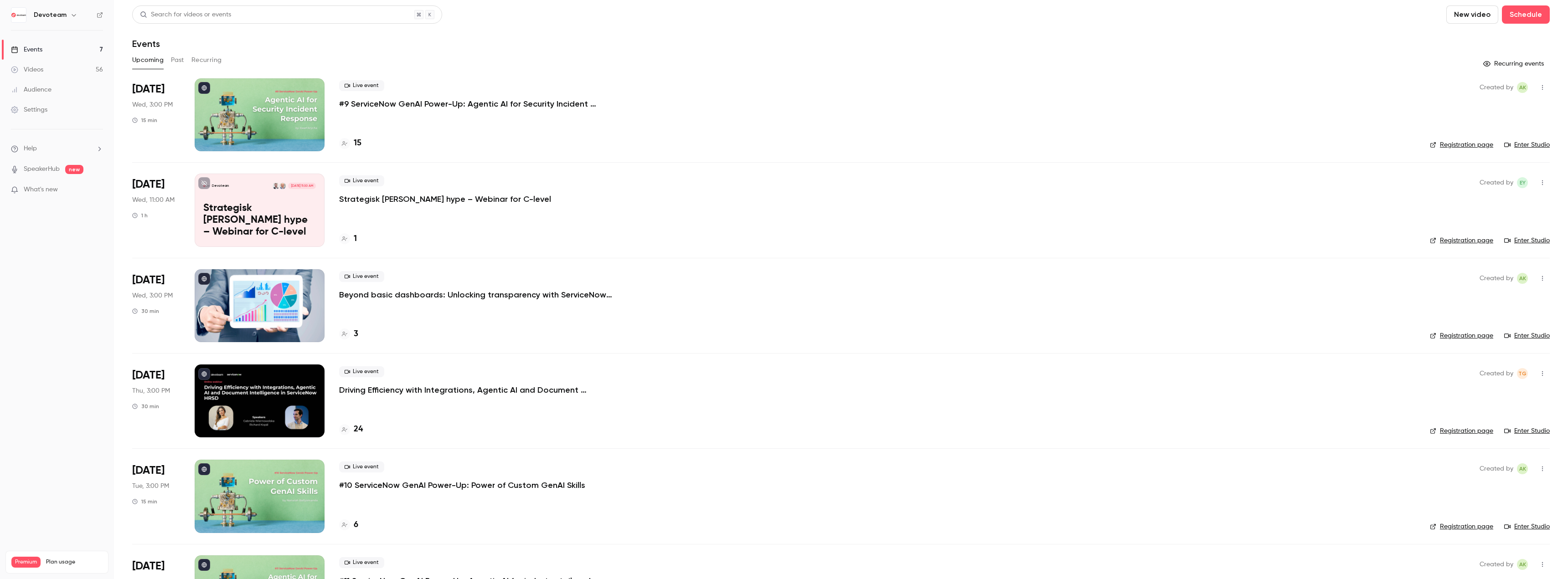
click at [173, 61] on button "Past" at bounding box center [178, 60] width 13 height 15
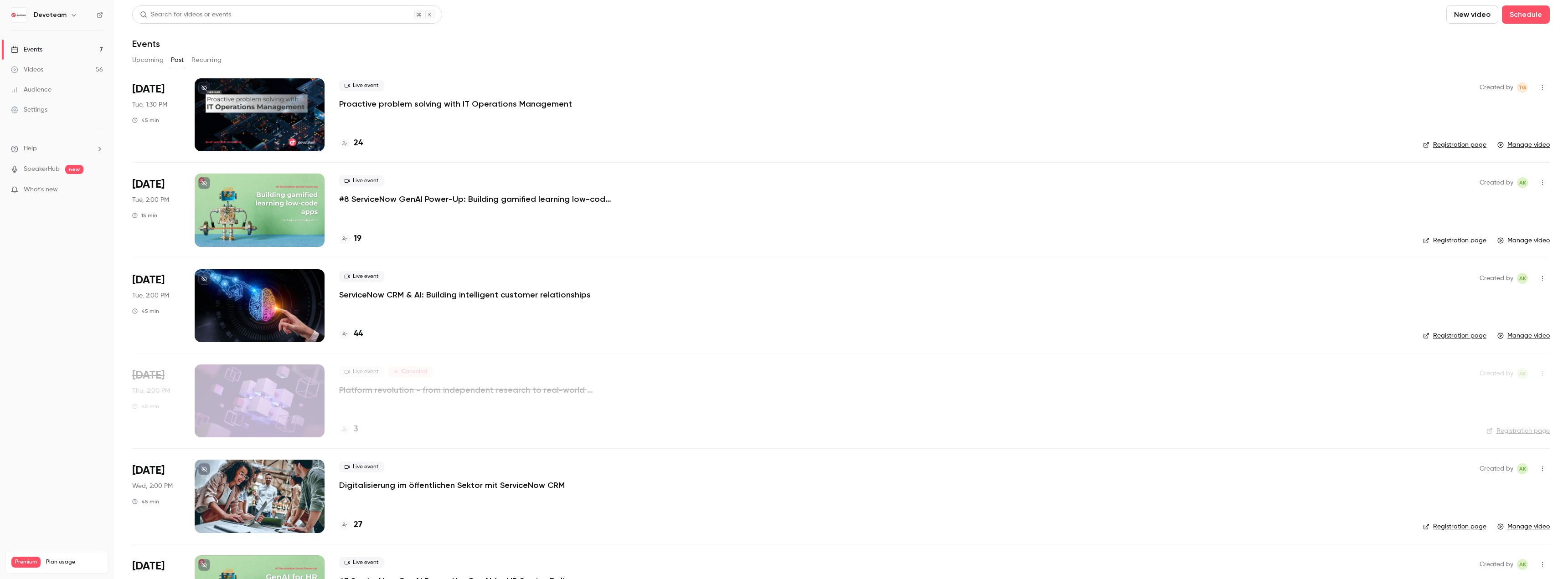
click at [46, 47] on link "Events 7" at bounding box center [57, 49] width 114 height 20
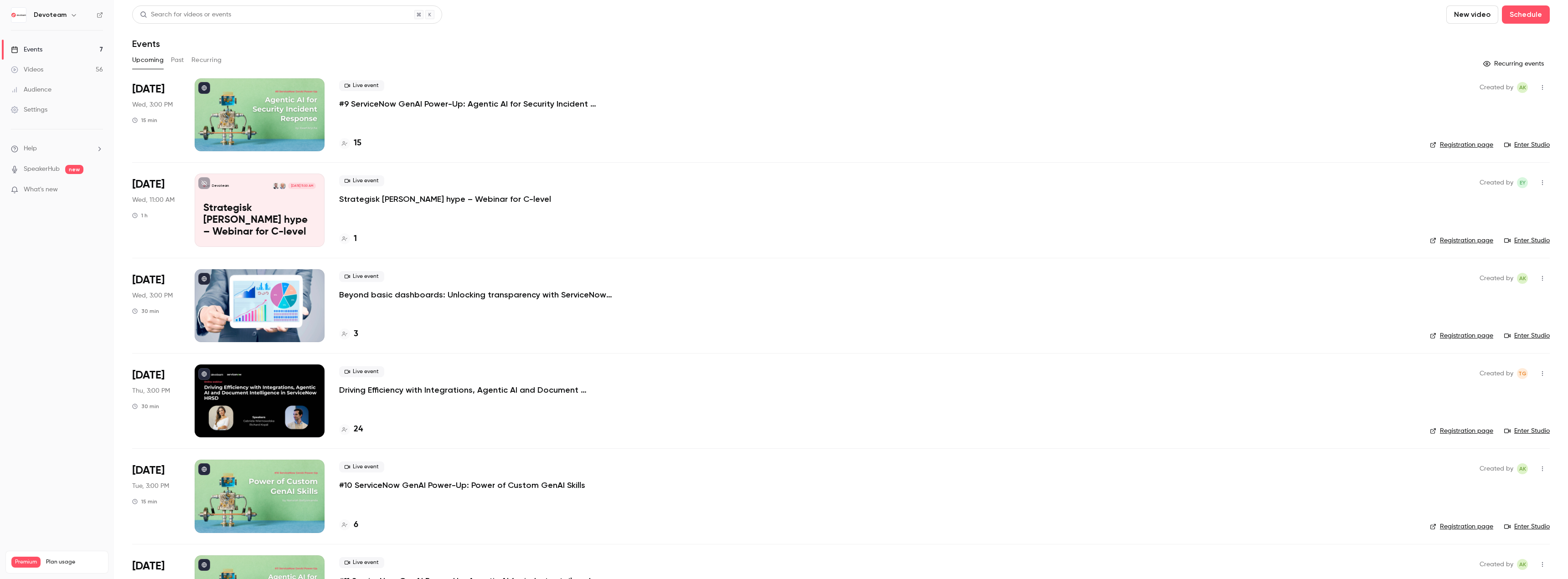
click at [45, 66] on link "Videos 56" at bounding box center [57, 69] width 114 height 20
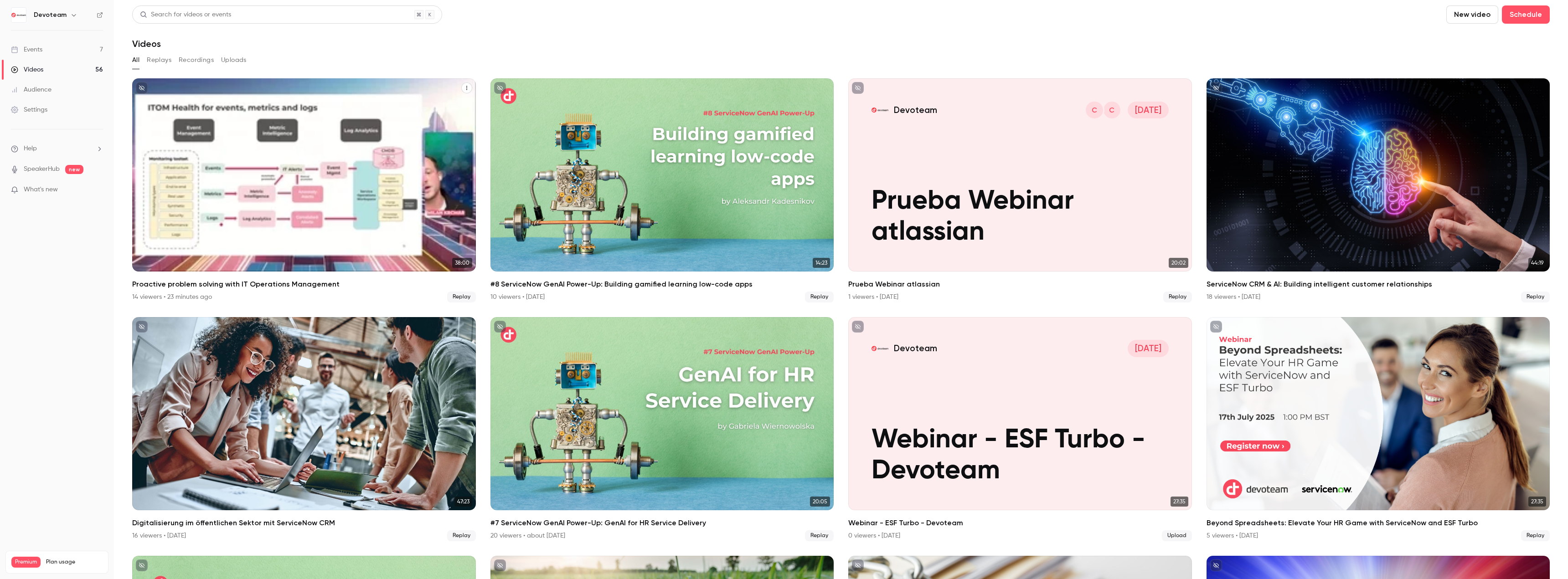
click at [466, 89] on icon "Proactive problem solving with IT Operations Management" at bounding box center [466, 88] width 5 height 5
click at [425, 100] on li "Share" at bounding box center [421, 109] width 100 height 24
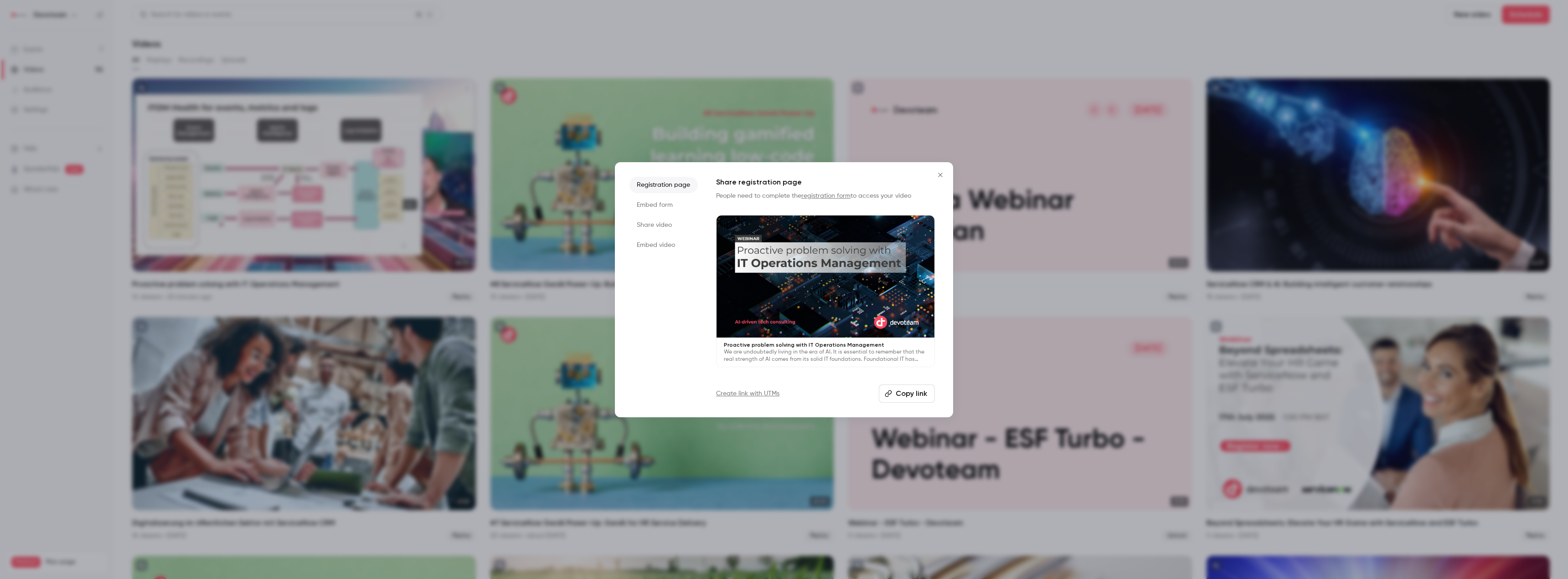
click at [653, 226] on li "Share video" at bounding box center [663, 224] width 68 height 16
click at [812, 393] on button "Copy link" at bounding box center [825, 394] width 219 height 18
